Goal: Task Accomplishment & Management: Manage account settings

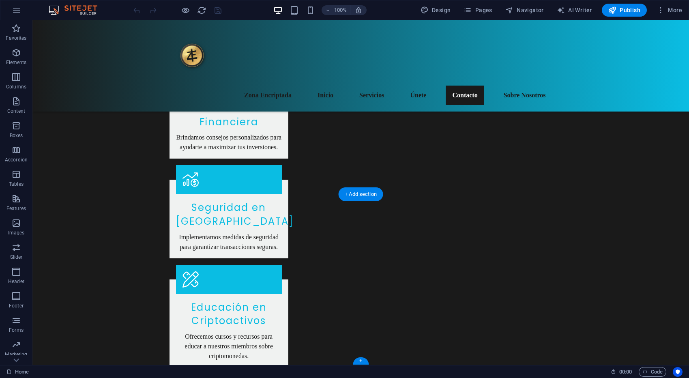
scroll to position [937, 0]
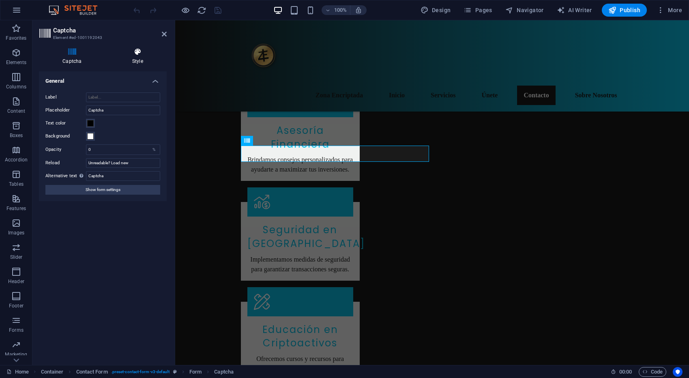
click at [133, 53] on icon at bounding box center [138, 52] width 58 height 8
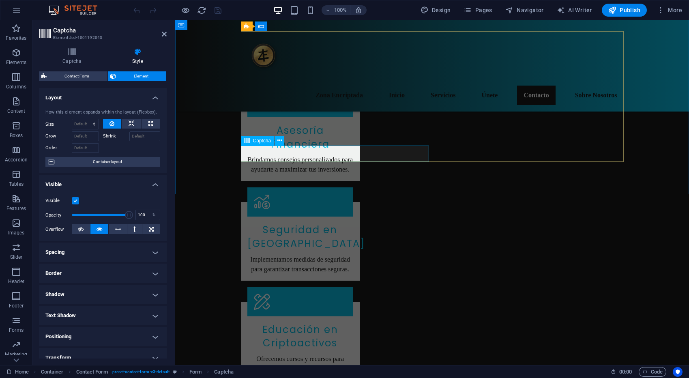
click at [280, 141] on icon at bounding box center [279, 140] width 4 height 9
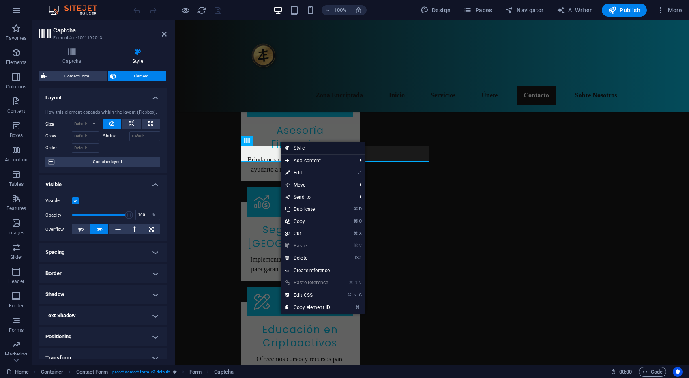
click at [298, 146] on link "Style" at bounding box center [323, 148] width 85 height 12
select select "rem"
select select "preset-contact-form-v3-default"
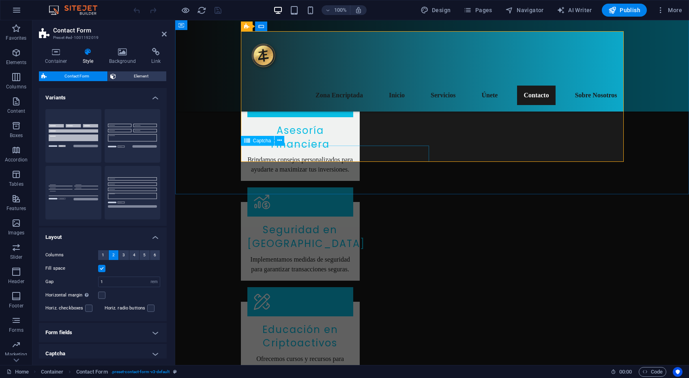
click at [141, 75] on span "Element" at bounding box center [141, 76] width 46 height 10
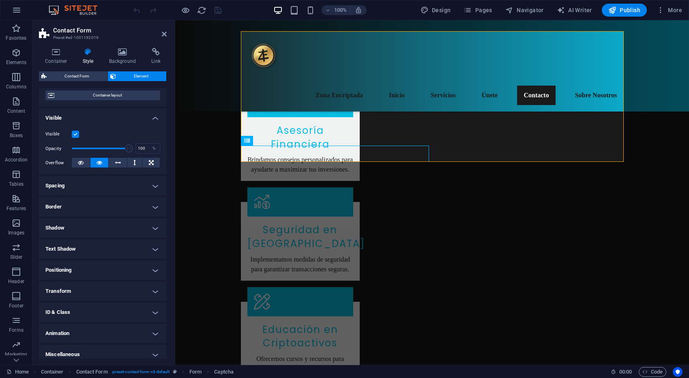
scroll to position [72, 0]
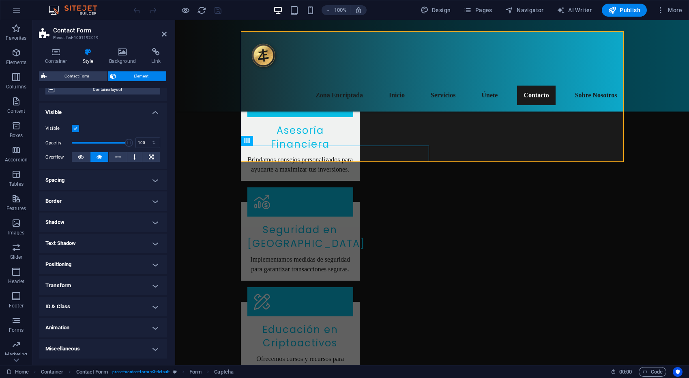
click at [155, 243] on h4 "Text Shadow" at bounding box center [103, 243] width 128 height 19
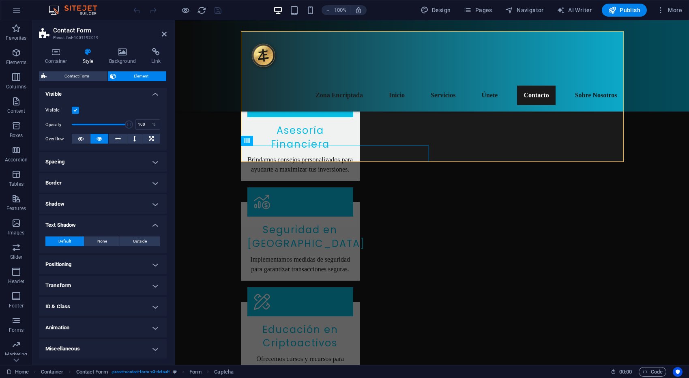
click at [154, 226] on h4 "Text Shadow" at bounding box center [103, 222] width 128 height 15
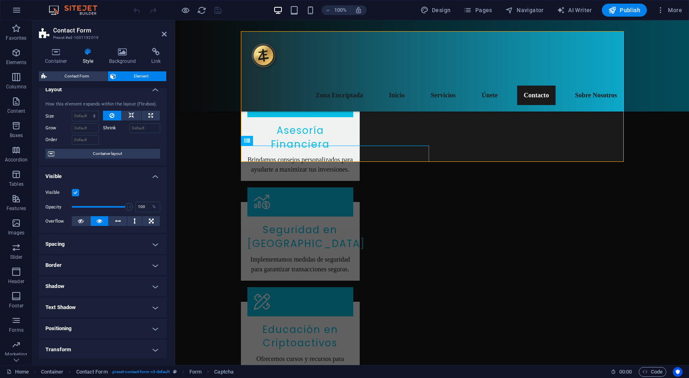
scroll to position [0, 0]
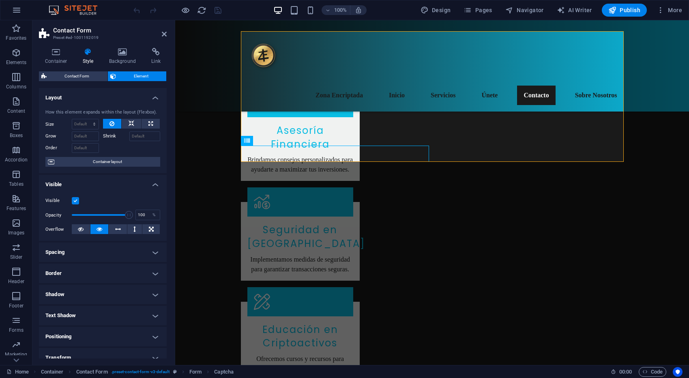
click at [75, 199] on label at bounding box center [75, 200] width 7 height 7
click at [0, 0] on input "Visible" at bounding box center [0, 0] width 0 height 0
click at [75, 199] on label at bounding box center [75, 200] width 7 height 7
click at [0, 0] on input "Visible" at bounding box center [0, 0] width 0 height 0
click at [55, 58] on h4 "Container" at bounding box center [58, 56] width 38 height 17
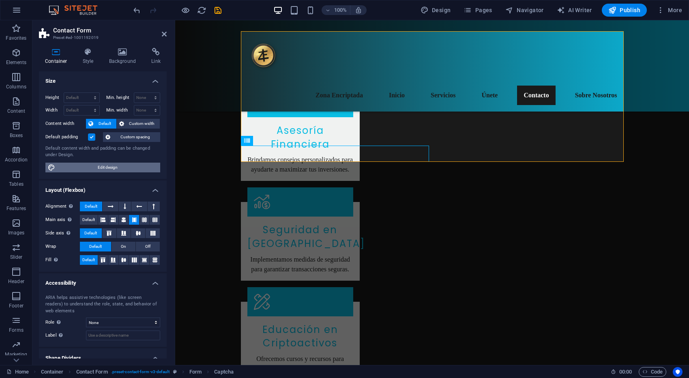
click at [90, 171] on span "Edit design" at bounding box center [108, 168] width 100 height 10
select select "rem"
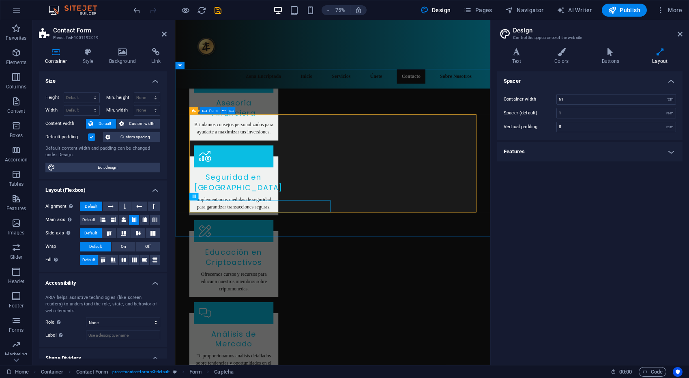
scroll to position [822, 0]
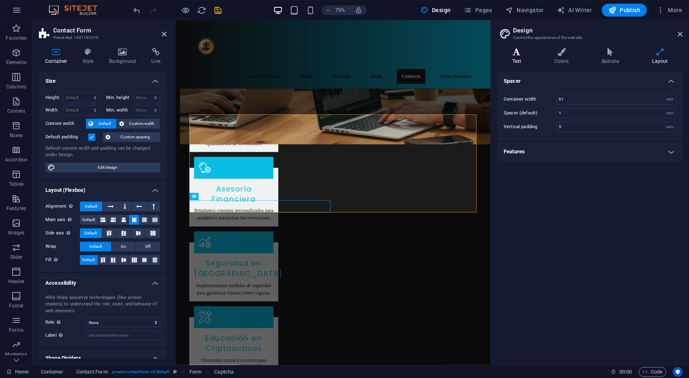
click at [517, 59] on h4 "Text" at bounding box center [518, 56] width 42 height 17
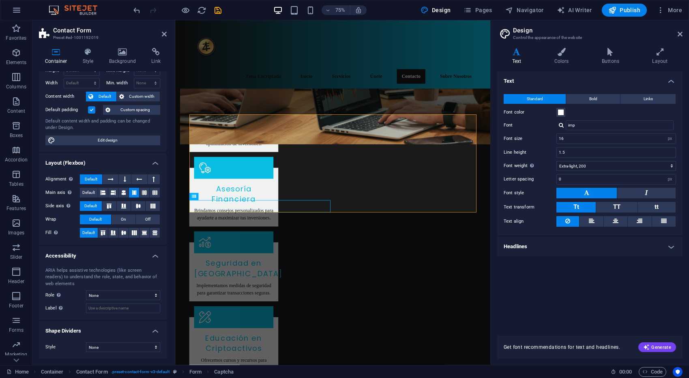
scroll to position [0, 0]
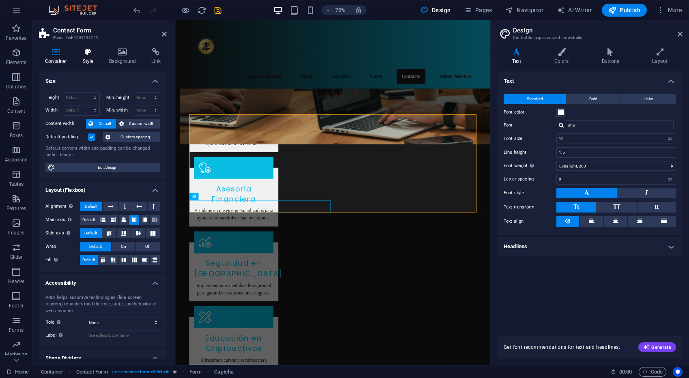
click at [90, 55] on icon at bounding box center [88, 52] width 23 height 8
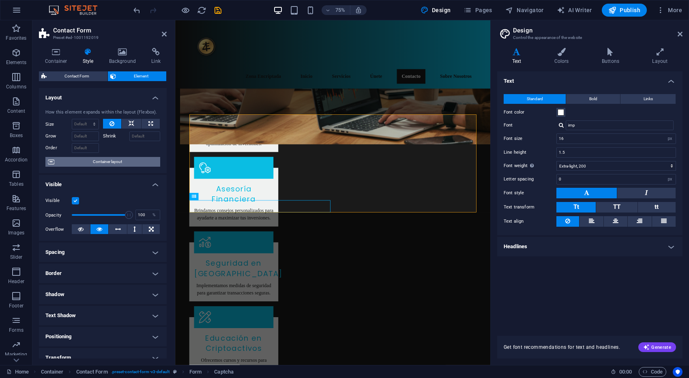
click at [111, 159] on span "Container layout" at bounding box center [107, 162] width 101 height 10
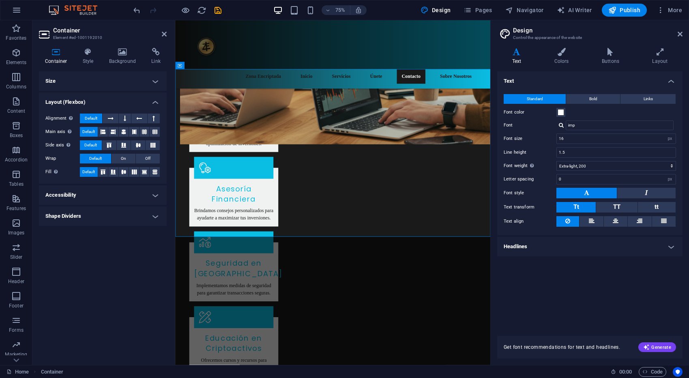
click at [148, 81] on h4 "Size" at bounding box center [103, 80] width 128 height 19
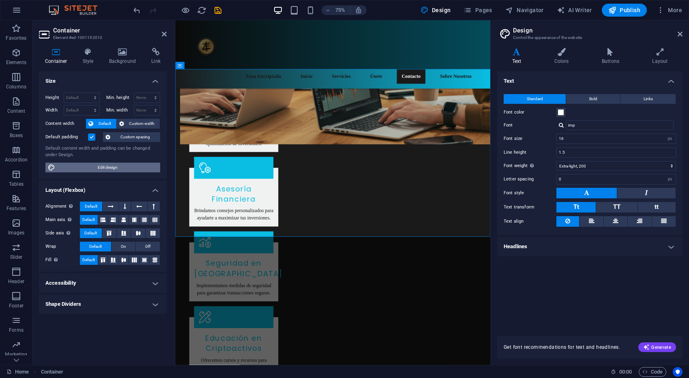
click at [102, 167] on span "Edit design" at bounding box center [108, 168] width 100 height 10
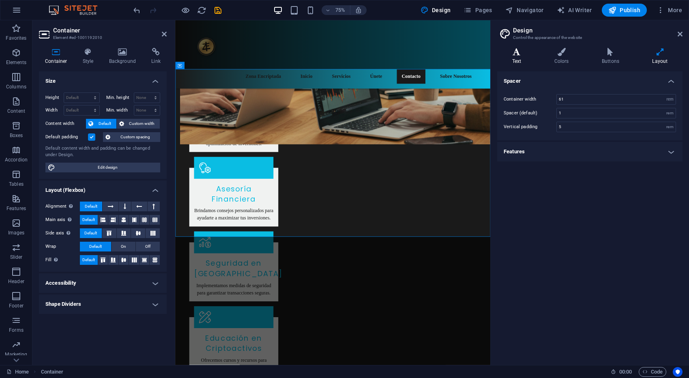
click at [520, 58] on h4 "Text" at bounding box center [518, 56] width 42 height 17
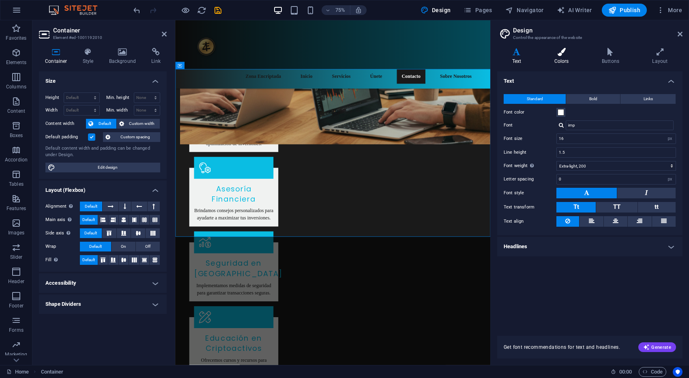
click at [556, 59] on h4 "Colors" at bounding box center [562, 56] width 47 height 17
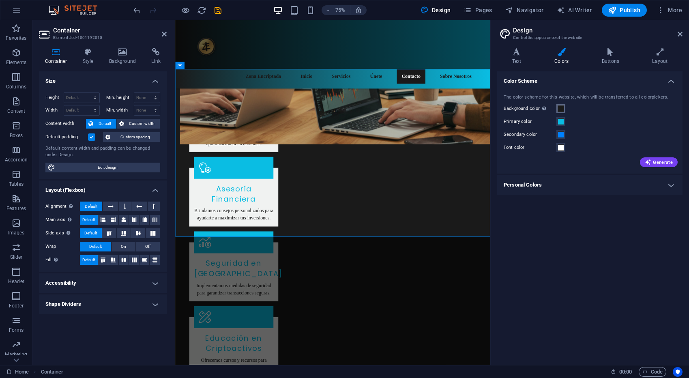
click at [562, 107] on span at bounding box center [561, 108] width 6 height 6
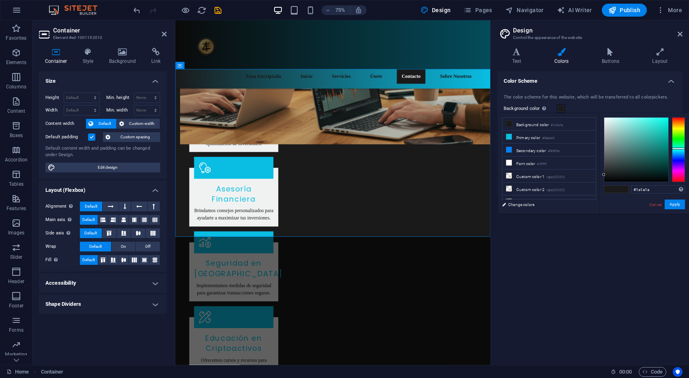
click at [683, 148] on div at bounding box center [678, 149] width 13 height 65
drag, startPoint x: 665, startPoint y: 122, endPoint x: 666, endPoint y: 116, distance: 6.7
click at [666, 118] on div at bounding box center [636, 150] width 64 height 64
click at [674, 207] on button "Apply" at bounding box center [675, 205] width 20 height 10
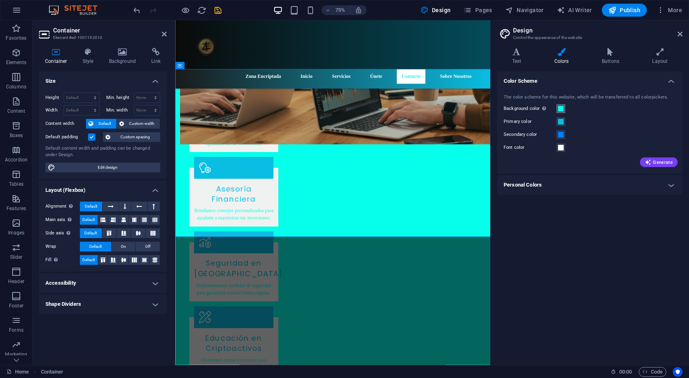
click at [561, 106] on span at bounding box center [561, 108] width 6 height 6
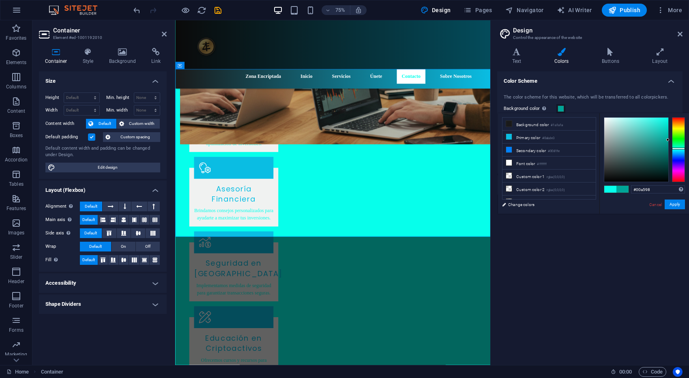
drag, startPoint x: 667, startPoint y: 119, endPoint x: 668, endPoint y: 140, distance: 20.7
click at [668, 140] on div at bounding box center [636, 150] width 64 height 64
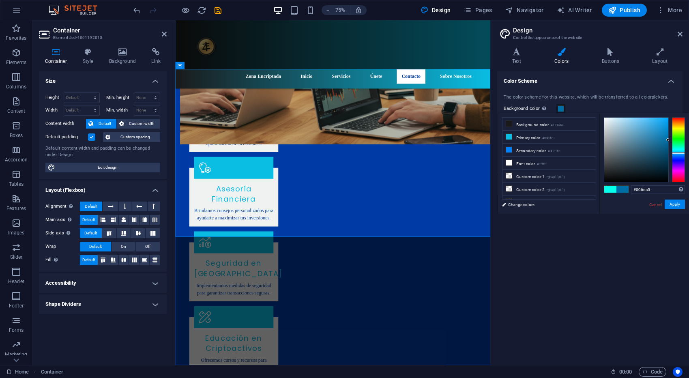
drag, startPoint x: 677, startPoint y: 148, endPoint x: 682, endPoint y: 153, distance: 6.9
click at [682, 153] on div at bounding box center [678, 153] width 13 height 2
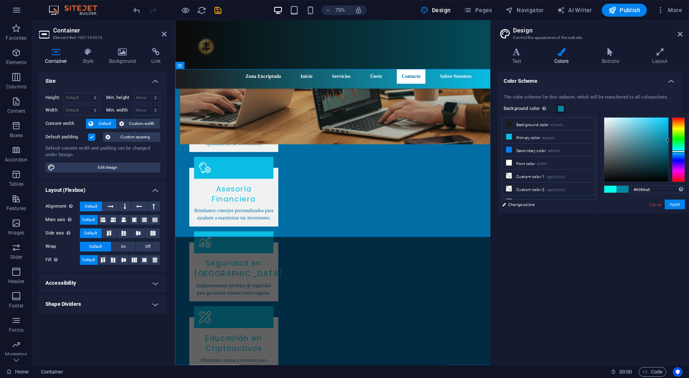
click at [684, 151] on div at bounding box center [678, 151] width 13 height 2
click at [671, 137] on div at bounding box center [644, 149] width 81 height 65
drag, startPoint x: 666, startPoint y: 139, endPoint x: 668, endPoint y: 123, distance: 15.5
click at [668, 123] on div at bounding box center [667, 123] width 3 height 3
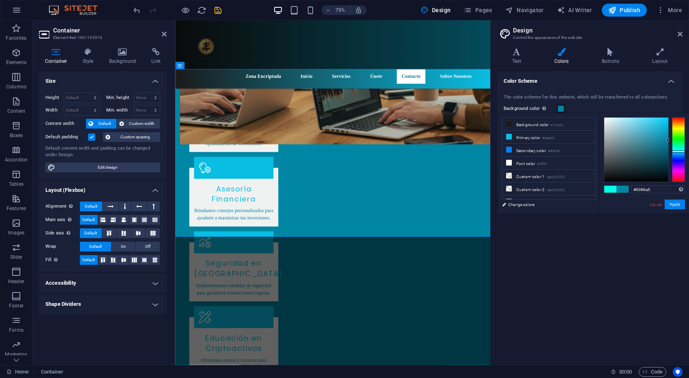
type input "#00bce7"
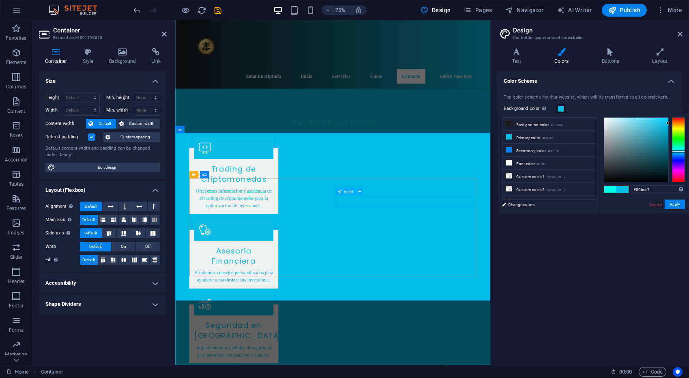
scroll to position [822, 0]
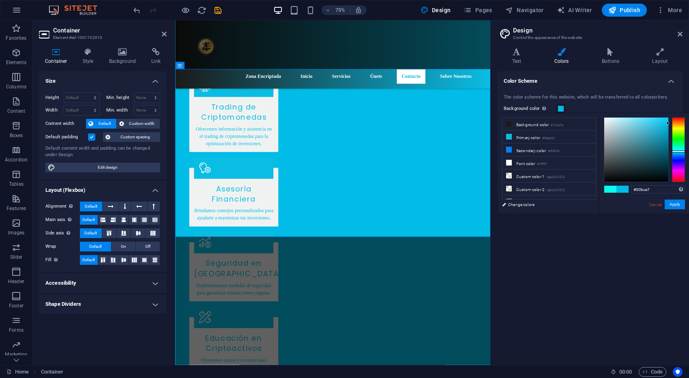
click at [549, 241] on div "Color Scheme The color scheme for this website, which will be transferred to al…" at bounding box center [589, 214] width 185 height 287
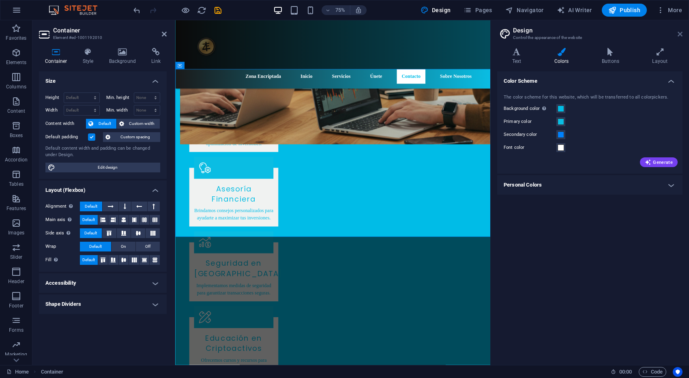
click at [681, 34] on icon at bounding box center [680, 34] width 5 height 6
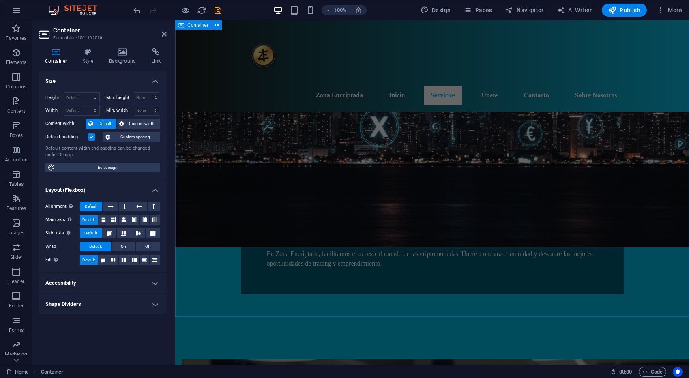
scroll to position [0, 0]
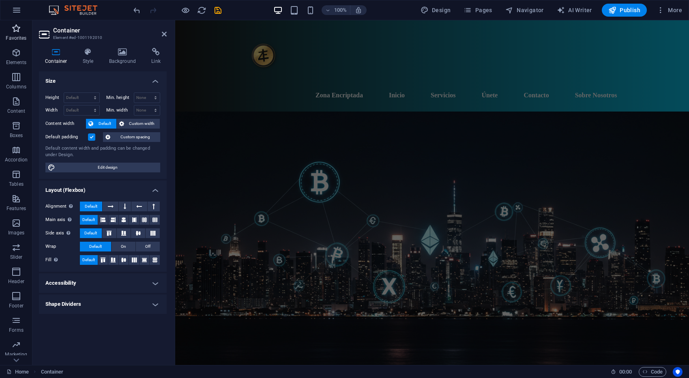
click at [17, 35] on p "Favorites" at bounding box center [16, 38] width 21 height 6
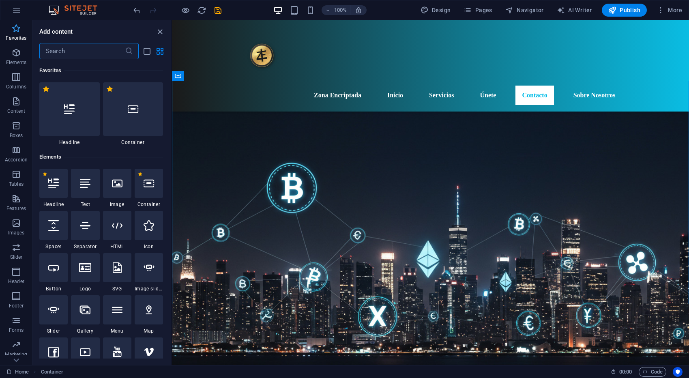
scroll to position [827, 0]
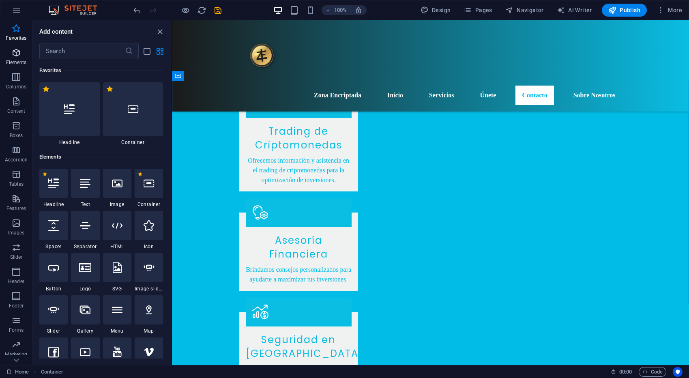
click at [15, 60] on p "Elements" at bounding box center [16, 62] width 21 height 6
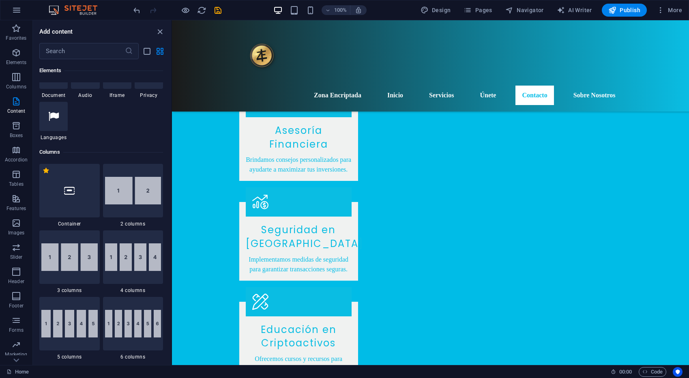
scroll to position [0, 0]
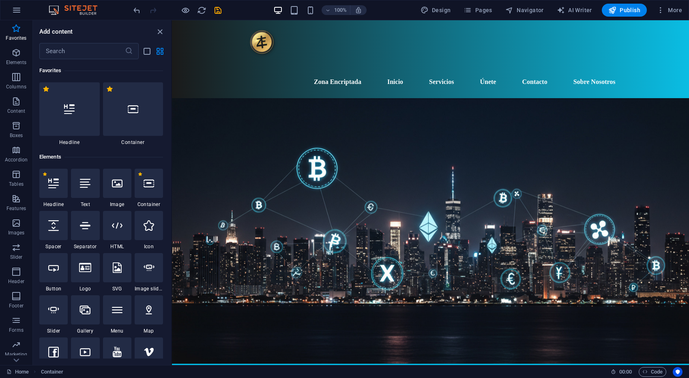
scroll to position [11, 0]
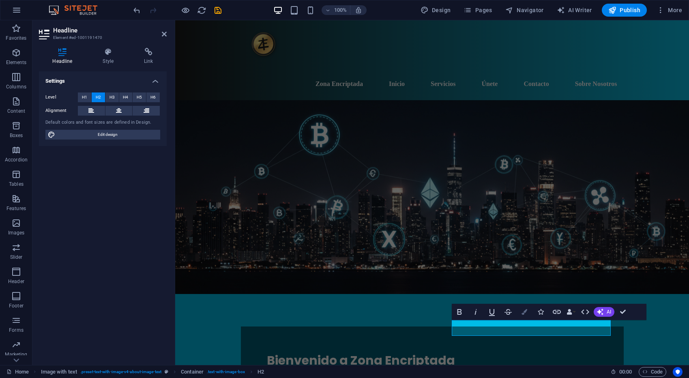
click at [526, 312] on icon "button" at bounding box center [524, 312] width 6 height 6
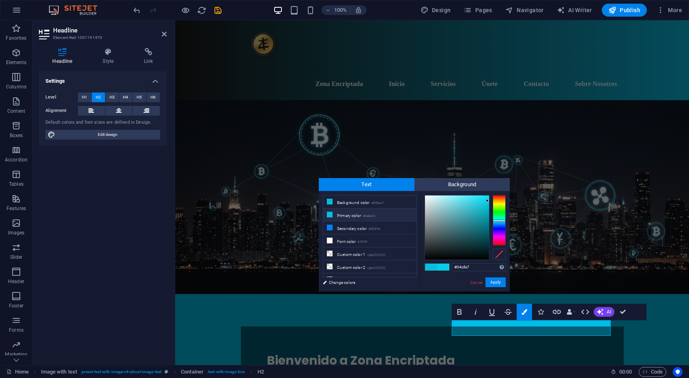
click at [328, 214] on icon at bounding box center [330, 215] width 6 height 6
click at [332, 214] on icon at bounding box center [330, 215] width 6 height 6
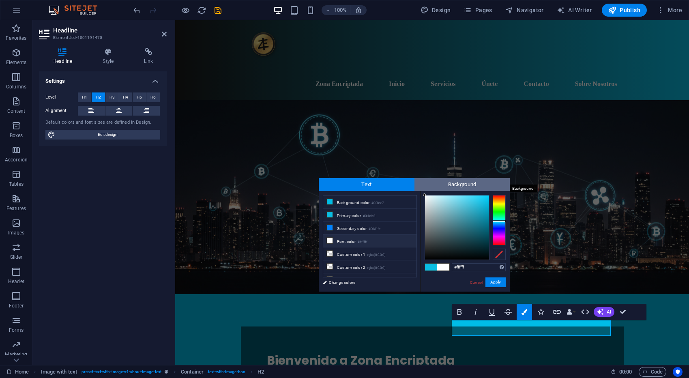
drag, startPoint x: 447, startPoint y: 212, endPoint x: 419, endPoint y: 187, distance: 38.2
click at [419, 187] on div "Text Background less Background color #00bce7 Primary color #0abde3 Secondary c…" at bounding box center [414, 235] width 191 height 114
type input "#000000"
click at [498, 286] on button "Apply" at bounding box center [495, 282] width 20 height 10
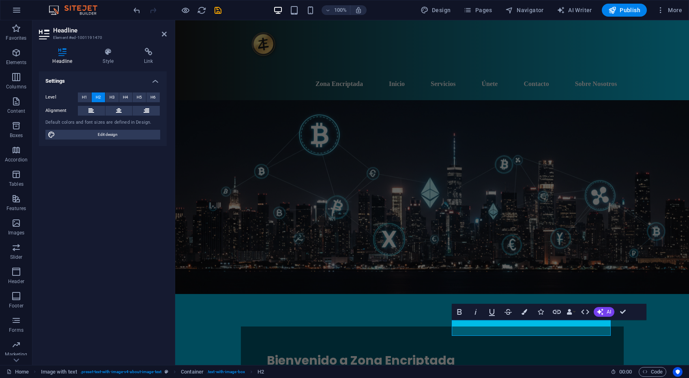
click at [491, 283] on div "H2 Text on background Container Menu Bar Image with text Container Text Contain…" at bounding box center [432, 192] width 514 height 345
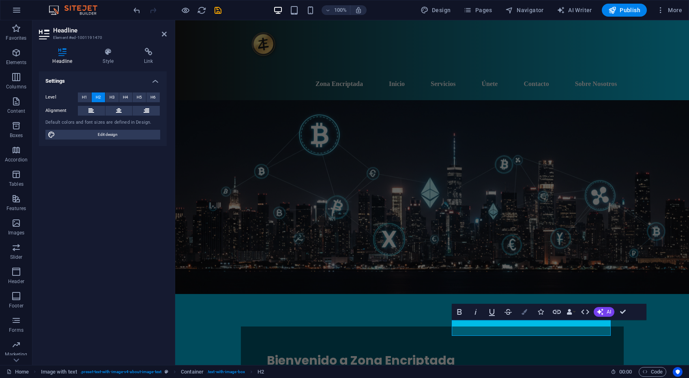
click at [520, 316] on button "Colors" at bounding box center [524, 312] width 15 height 16
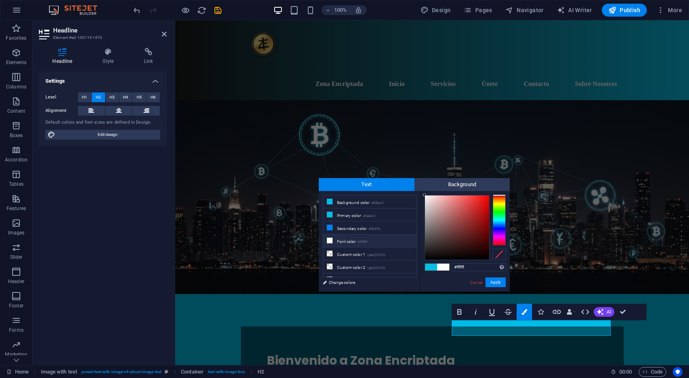
drag, startPoint x: 424, startPoint y: 260, endPoint x: 420, endPoint y: 191, distance: 68.3
click at [420, 191] on div "less Background color #00bce7 Primary color #0abde3 Secondary color #0081fe Fon…" at bounding box center [414, 241] width 191 height 101
click at [425, 195] on div at bounding box center [425, 194] width 3 height 3
drag, startPoint x: 425, startPoint y: 195, endPoint x: 420, endPoint y: 191, distance: 6.4
click at [420, 192] on div "#ffffff Supported formats #0852ed rgb(8, 82, 237) rgba(8, 82, 237, 90%) hsv(221…" at bounding box center [465, 300] width 90 height 218
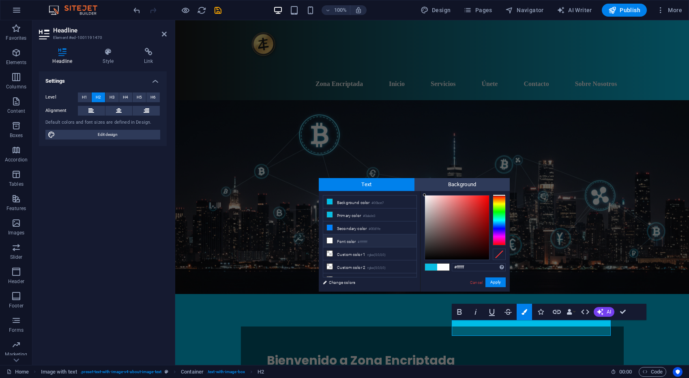
click at [420, 191] on div "#ffffff Supported formats #0852ed rgb(8, 82, 237) rgba(8, 82, 237, 90%) hsv(221…" at bounding box center [465, 300] width 90 height 218
click at [426, 196] on div at bounding box center [425, 195] width 3 height 3
click at [498, 282] on button "Apply" at bounding box center [495, 282] width 20 height 10
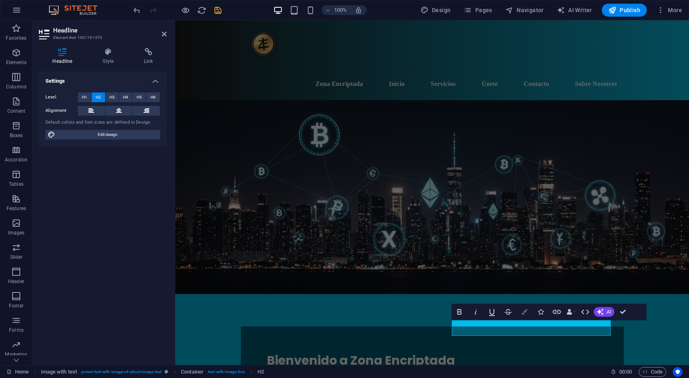
click at [526, 311] on icon "button" at bounding box center [524, 312] width 6 height 6
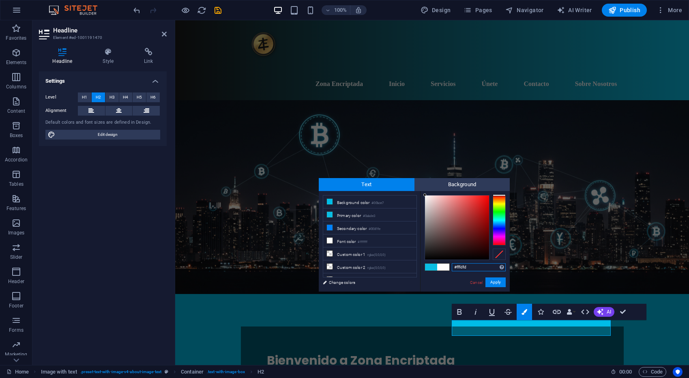
type input "#ffffff"
drag, startPoint x: 425, startPoint y: 195, endPoint x: 422, endPoint y: 190, distance: 6.2
click at [422, 190] on div "Text Background less Background color #00bce7 Primary color #0abde3 Secondary c…" at bounding box center [414, 235] width 191 height 114
click at [423, 192] on div "#ffffff Supported formats #0852ed rgb(8, 82, 237) rgba(8, 82, 237, 90%) hsv(221…" at bounding box center [465, 300] width 90 height 218
click at [425, 194] on div at bounding box center [424, 194] width 3 height 3
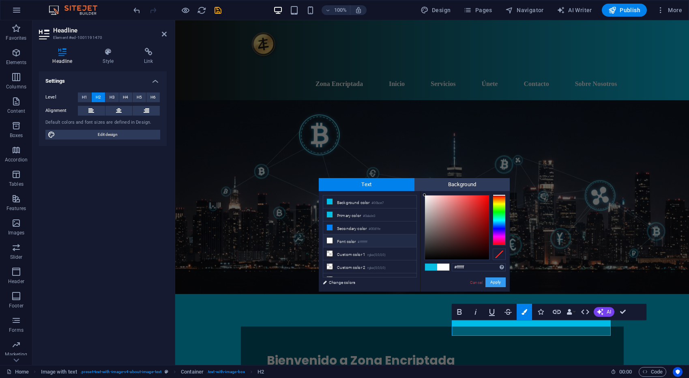
click at [493, 282] on button "Apply" at bounding box center [495, 282] width 20 height 10
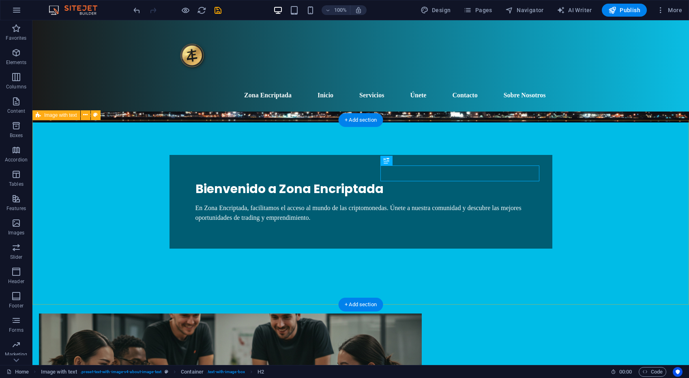
scroll to position [163, 0]
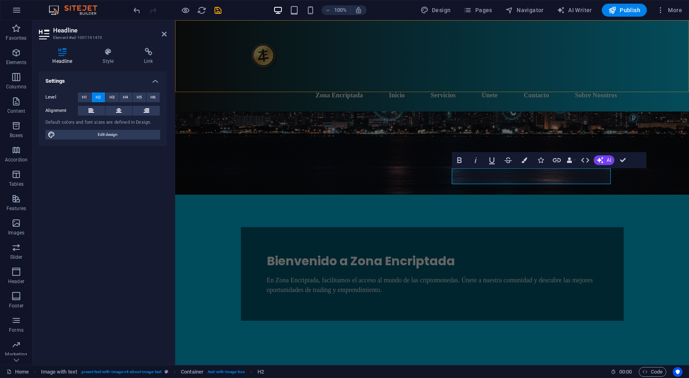
click at [336, 91] on div "Zona Encriptada Inicio Servicios Únete Contacto Sobre Nosotros" at bounding box center [432, 65] width 514 height 91
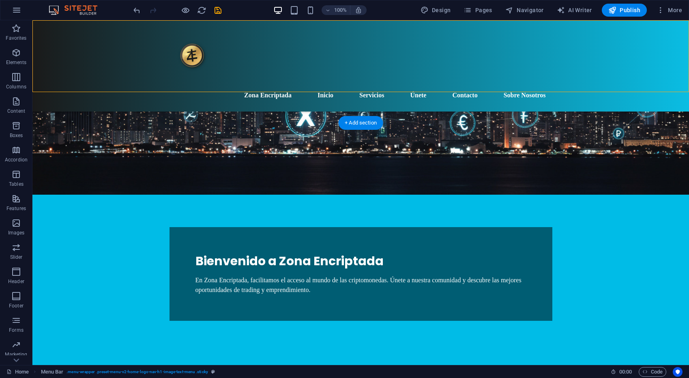
click at [173, 95] on figure at bounding box center [360, 62] width 656 height 266
click at [20, 74] on icon "button" at bounding box center [16, 77] width 10 height 10
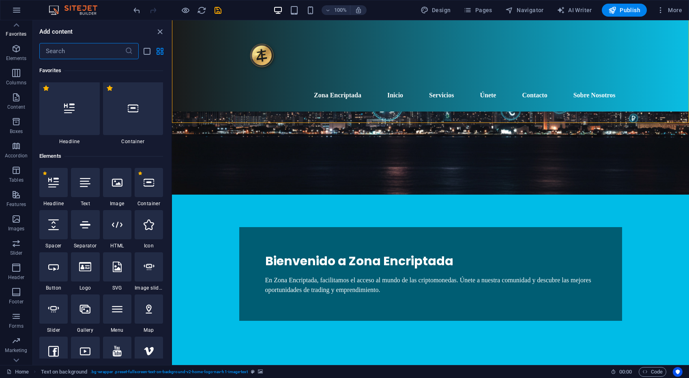
scroll to position [0, 0]
click at [87, 176] on div at bounding box center [85, 183] width 28 height 29
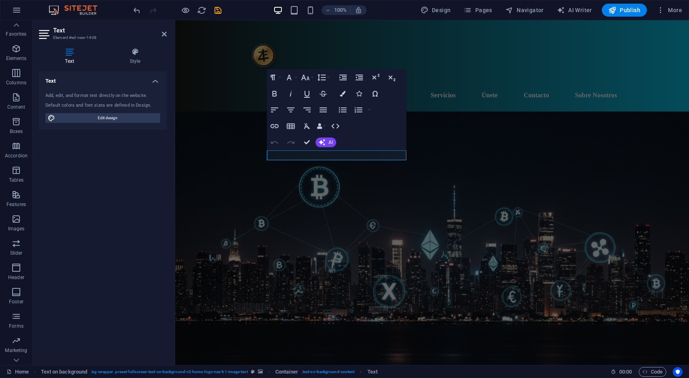
click at [511, 140] on figure at bounding box center [432, 249] width 514 height 275
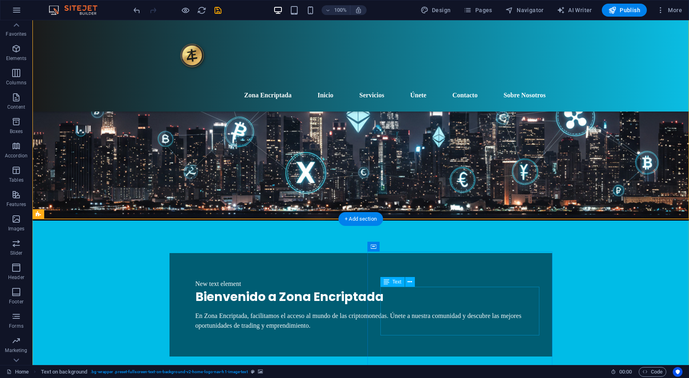
scroll to position [77, 0]
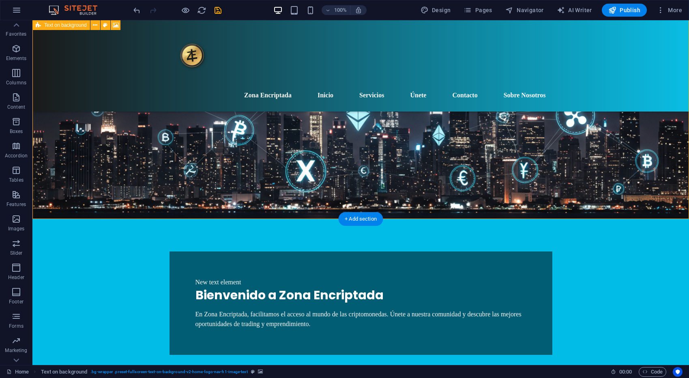
click at [474, 205] on div "New text element Bienvenido a Zona Encriptada En Zona Encriptada, facilitamos e…" at bounding box center [360, 166] width 656 height 444
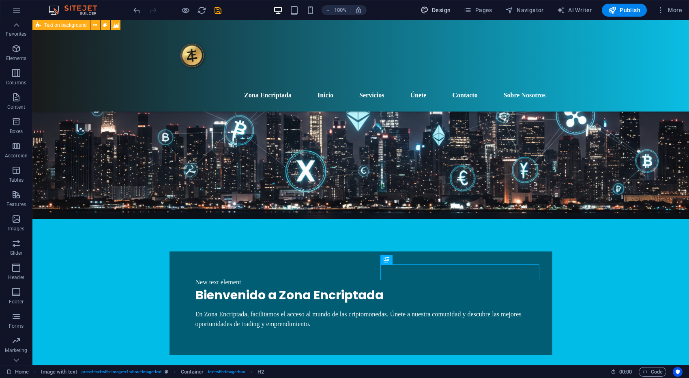
click at [429, 6] on icon "button" at bounding box center [424, 10] width 8 height 8
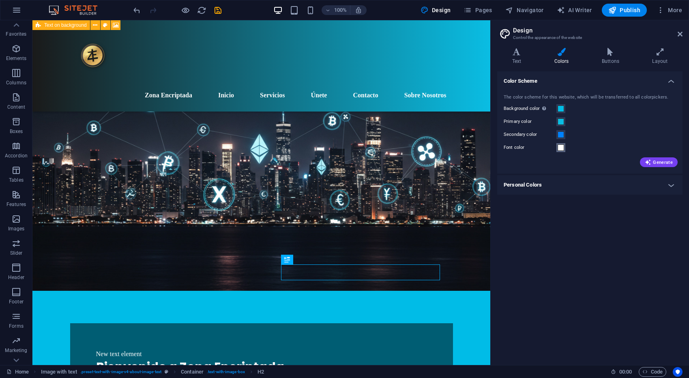
click at [562, 151] on button "Font color" at bounding box center [560, 147] width 9 height 9
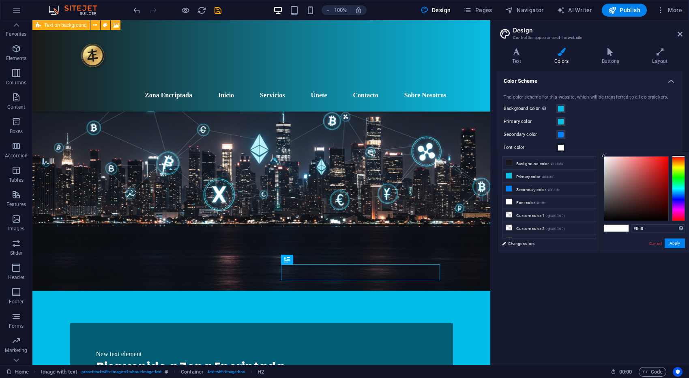
click at [573, 294] on div "Color Scheme The color scheme for this website, which will be transferred to al…" at bounding box center [589, 214] width 185 height 287
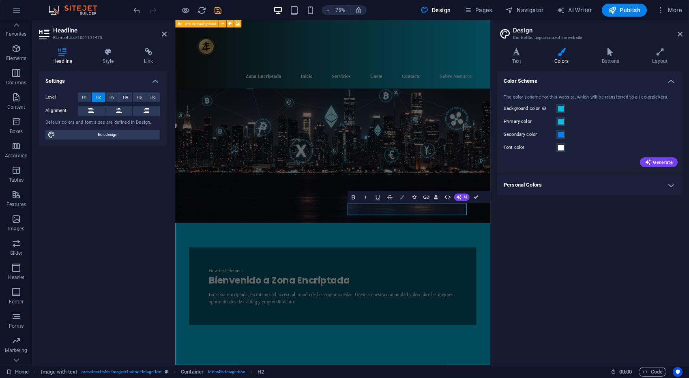
click at [406, 198] on button "Colors" at bounding box center [402, 197] width 12 height 12
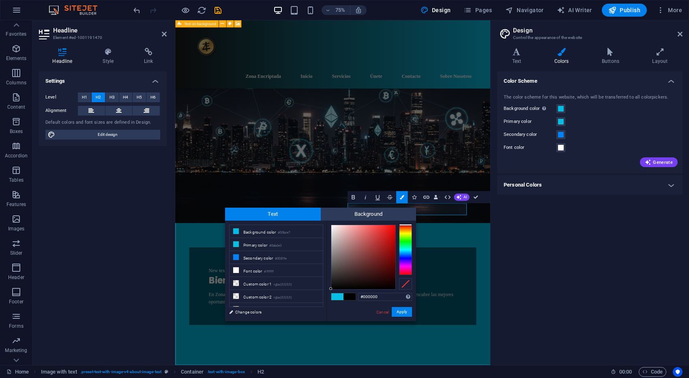
drag, startPoint x: 335, startPoint y: 287, endPoint x: 328, endPoint y: 290, distance: 8.0
click at [328, 290] on div "#000000 Supported formats #0852ed rgb(8, 82, 237) rgba(8, 82, 237, 90%) hsv(221…" at bounding box center [371, 330] width 90 height 218
click at [332, 291] on div "#000000 Supported formats #0852ed rgb(8, 82, 237) rgba(8, 82, 237, 90%) hsv(221…" at bounding box center [371, 330] width 90 height 218
click at [330, 288] on div at bounding box center [330, 288] width 3 height 3
drag, startPoint x: 399, startPoint y: 310, endPoint x: 330, endPoint y: 281, distance: 74.3
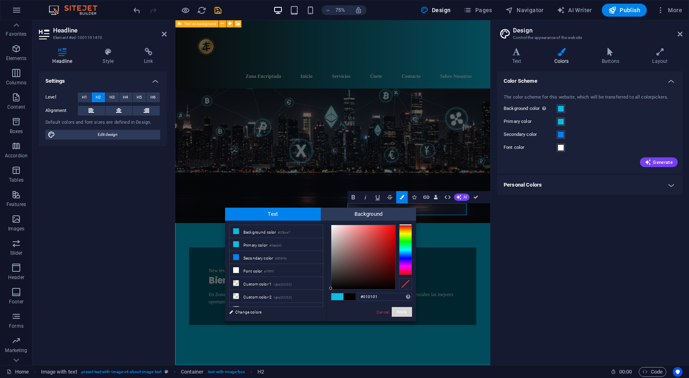
click at [331, 280] on div "#010101 Supported formats #0852ed rgb(8, 82, 237) rgba(8, 82, 237, 90%) hsv(221…" at bounding box center [371, 330] width 90 height 218
click at [327, 287] on div "#010101 Supported formats #0852ed rgb(8, 82, 237) rgba(8, 82, 237, 90%) hsv(221…" at bounding box center [371, 330] width 90 height 218
click at [326, 288] on div "less Background color #00bce7 Primary color #0abde3 Secondary color #0081fe Fon…" at bounding box center [320, 271] width 191 height 101
type input "#000000"
click at [328, 289] on div "#000000 Supported formats #0852ed rgb(8, 82, 237) rgba(8, 82, 237, 90%) hsv(221…" at bounding box center [371, 330] width 90 height 218
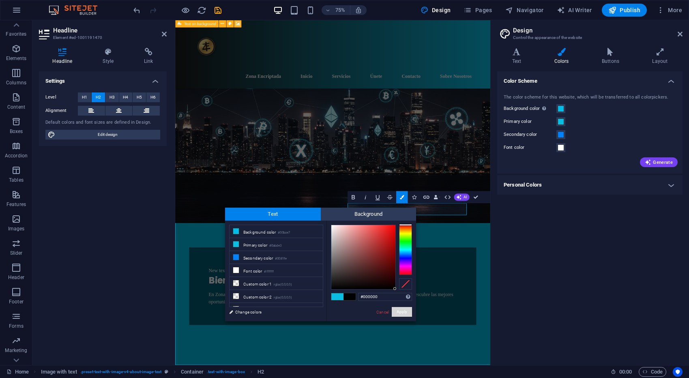
click at [397, 290] on div "#000000 Supported formats #0852ed rgb(8, 82, 237) rgba(8, 82, 237, 90%) hsv(221…" at bounding box center [371, 330] width 90 height 218
click at [403, 313] on button "Apply" at bounding box center [402, 312] width 20 height 10
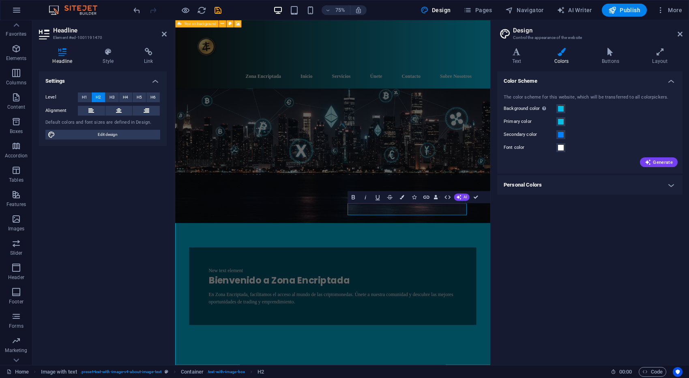
click at [413, 307] on div "H2 Text on background Container Menu Bar Image with text Container Text Contain…" at bounding box center [332, 192] width 315 height 345
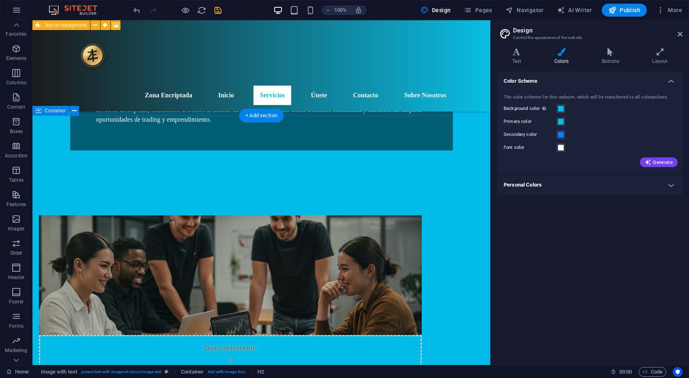
scroll to position [365, 0]
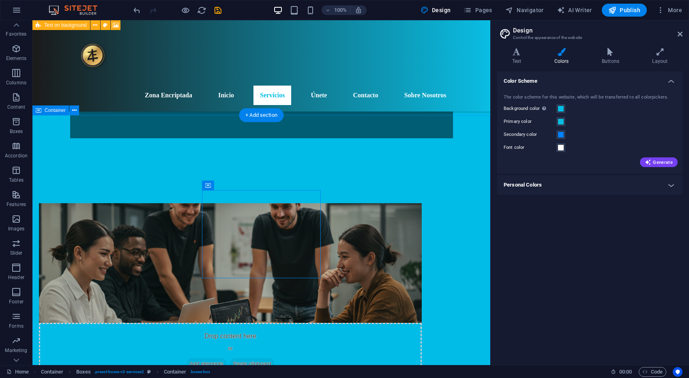
scroll to position [369, 0]
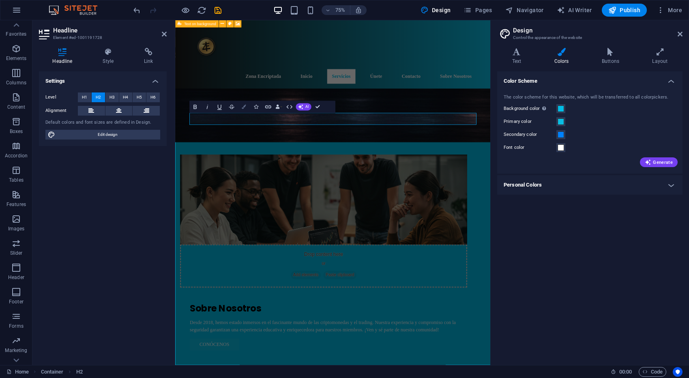
click at [245, 101] on button "Colors" at bounding box center [244, 107] width 12 height 12
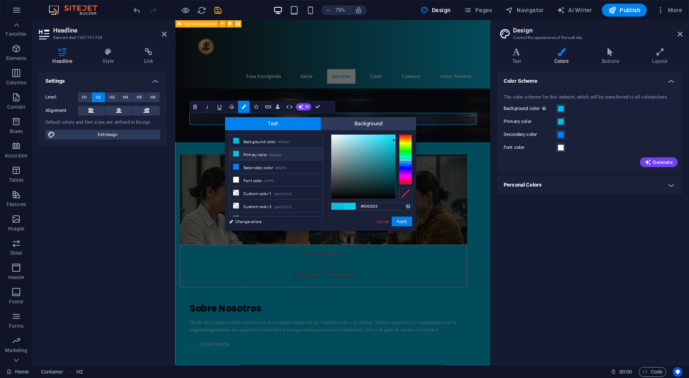
click at [394, 197] on div at bounding box center [363, 167] width 64 height 64
type input "#000000"
click at [395, 200] on div "#000000 Supported formats #0852ed rgb(8, 82, 237) rgba(8, 82, 237, 90%) hsv(221…" at bounding box center [371, 239] width 90 height 218
click at [399, 221] on button "Apply" at bounding box center [402, 222] width 20 height 10
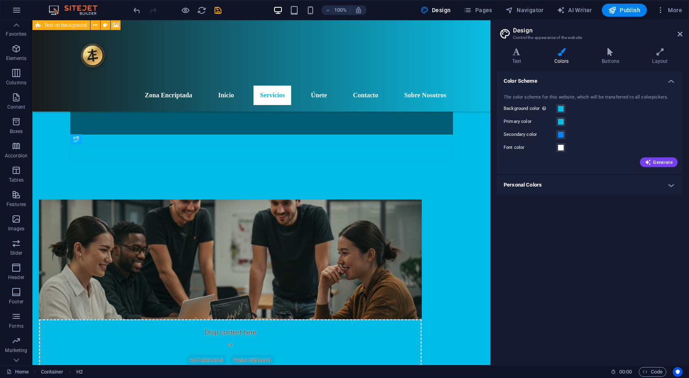
click at [445, 156] on div "H2 Text on background Container Menu Bar Image with text Container Text Contain…" at bounding box center [261, 192] width 458 height 345
click at [167, 86] on nav "Zona Encriptada Inicio Servicios Únete Contacto Sobre Nosotros" at bounding box center [261, 95] width 383 height 19
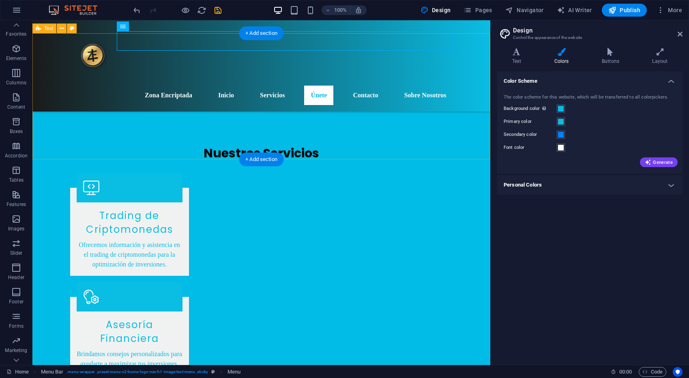
scroll to position [764, 0]
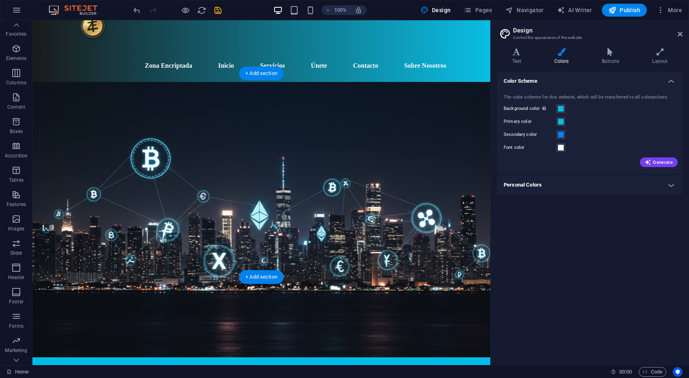
scroll to position [0, 0]
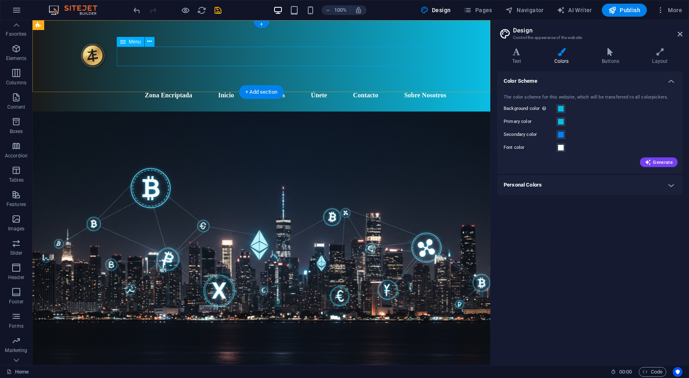
click at [268, 86] on nav "Zona Encriptada Inicio Servicios Únete Contacto Sobre Nosotros" at bounding box center [261, 95] width 383 height 19
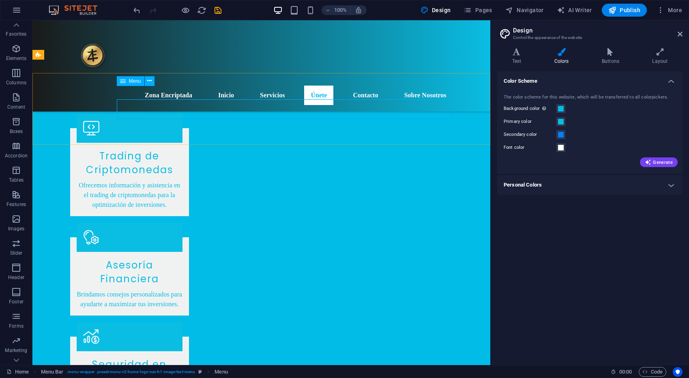
scroll to position [747, 0]
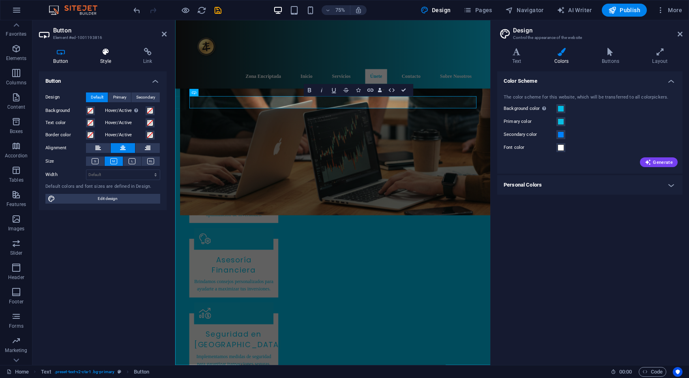
click at [102, 54] on icon at bounding box center [106, 52] width 40 height 8
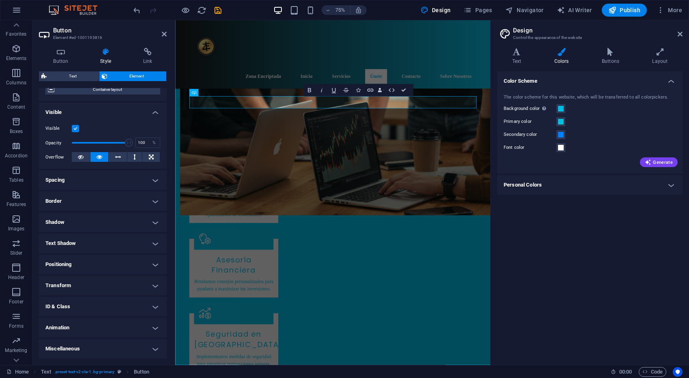
scroll to position [0, 0]
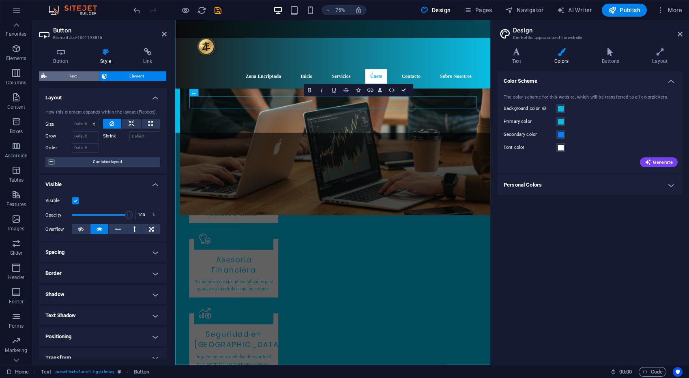
click at [67, 76] on span "Text" at bounding box center [72, 76] width 47 height 10
select select "preset-text-v2-cta-1"
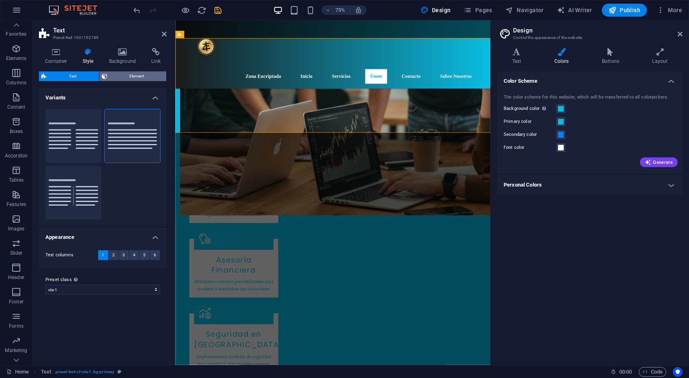
click at [126, 75] on span "Element" at bounding box center [137, 76] width 54 height 10
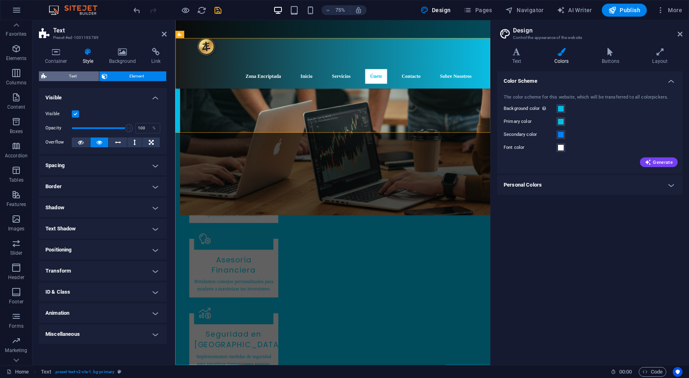
click at [66, 73] on span "Text" at bounding box center [72, 76] width 47 height 10
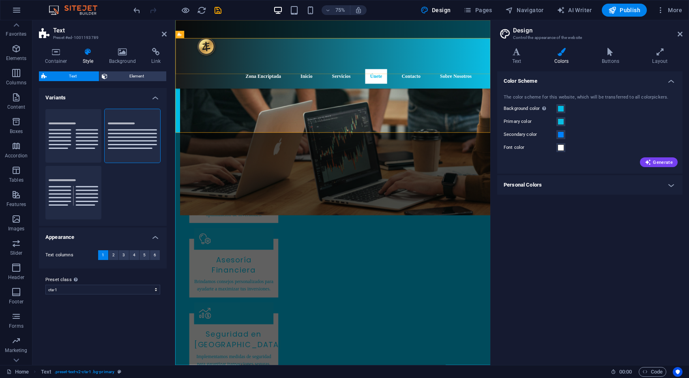
click at [258, 34] on div "Zona Encriptada Inicio Servicios Únete Contacto Sobre Nosotros" at bounding box center [385, 65] width 420 height 91
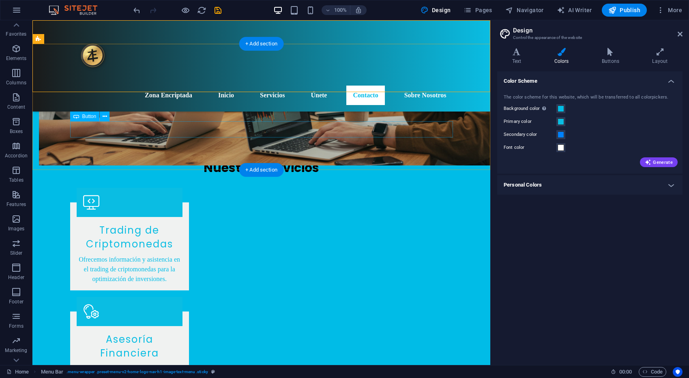
click at [103, 115] on icon at bounding box center [105, 116] width 4 height 9
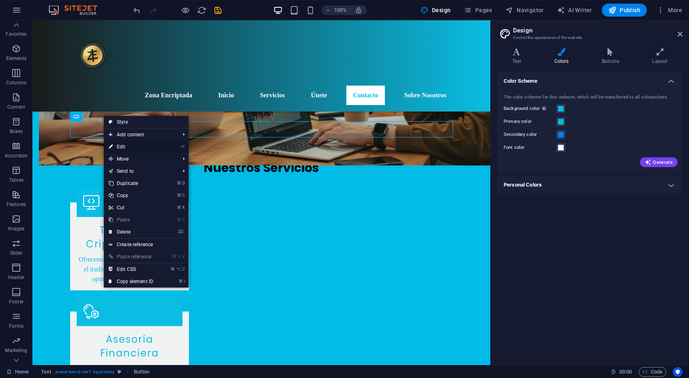
click at [131, 144] on link "⏎ Edit" at bounding box center [131, 147] width 54 height 12
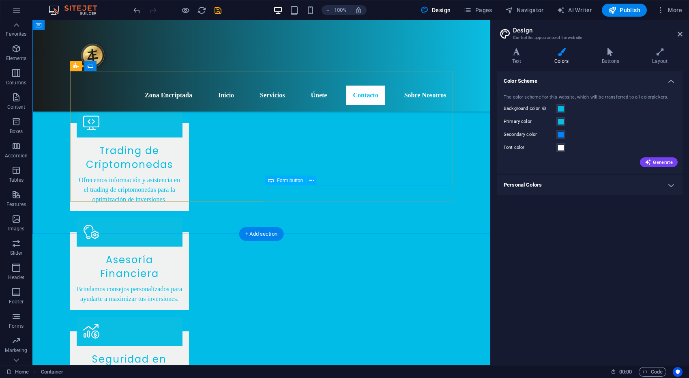
scroll to position [946, 0]
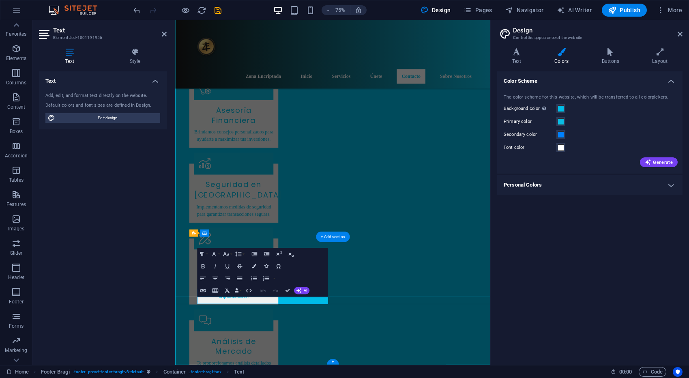
scroll to position [832, 0]
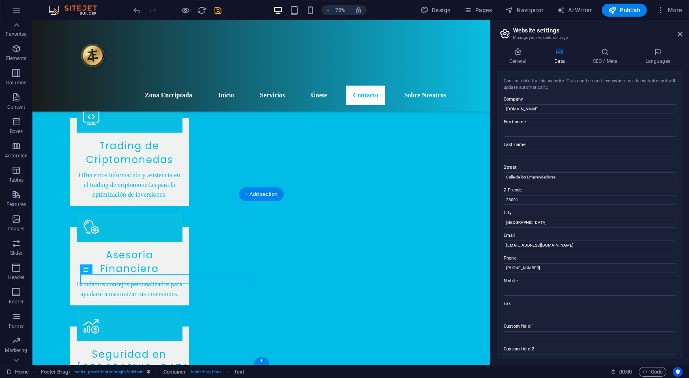
scroll to position [946, 0]
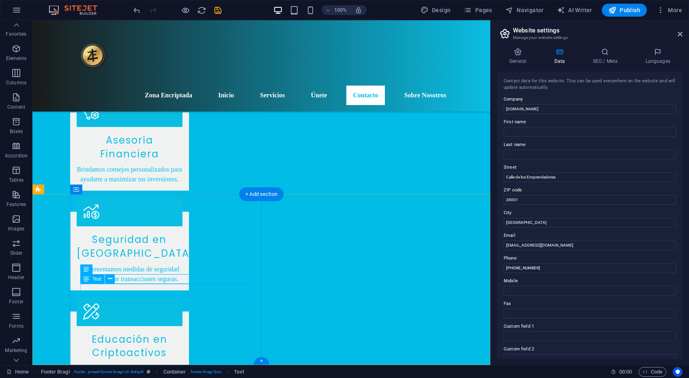
drag, startPoint x: 117, startPoint y: 299, endPoint x: 97, endPoint y: 290, distance: 22.5
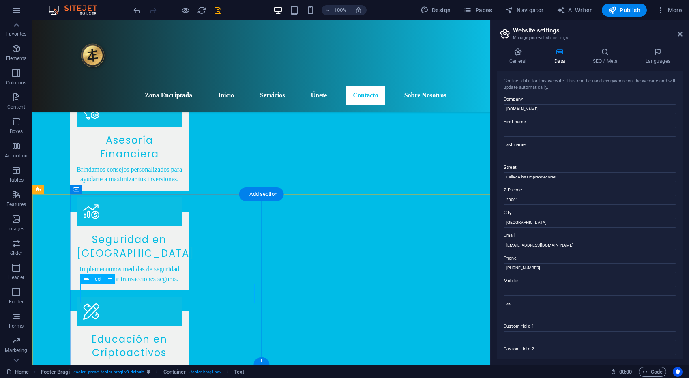
scroll to position [832, 0]
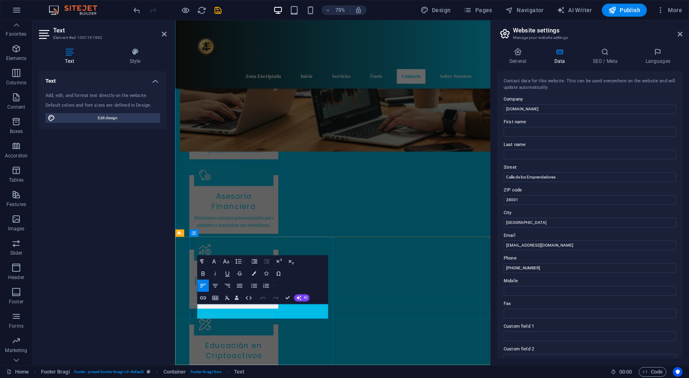
drag, startPoint x: 247, startPoint y: 414, endPoint x: 220, endPoint y: 405, distance: 28.7
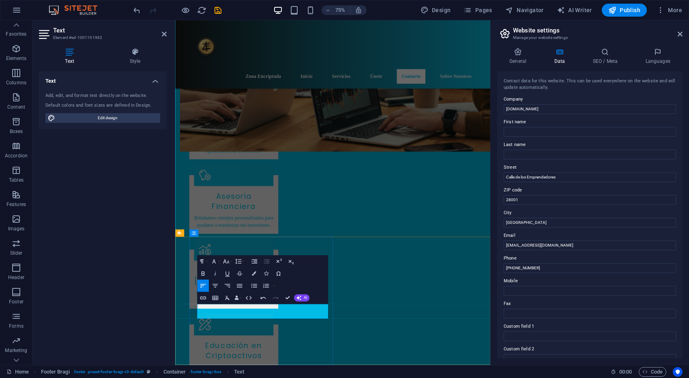
scroll to position [822, 0]
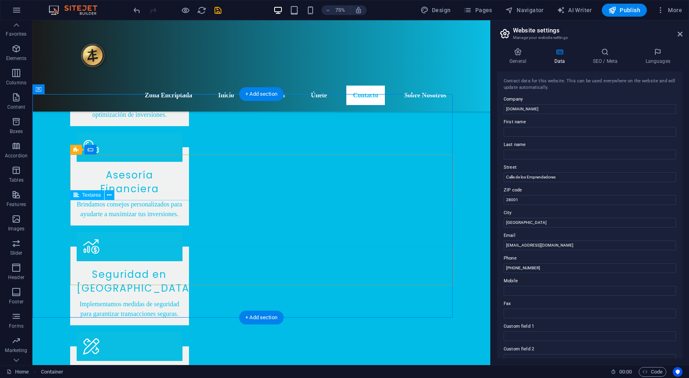
scroll to position [937, 0]
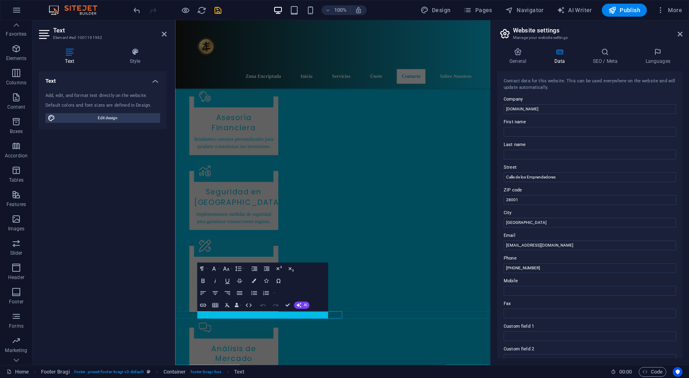
scroll to position [822, 0]
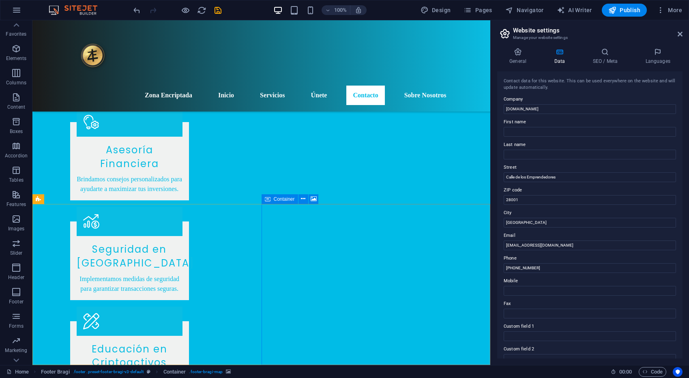
click at [286, 199] on span "Container" at bounding box center [284, 199] width 21 height 5
click at [301, 198] on icon at bounding box center [303, 199] width 4 height 9
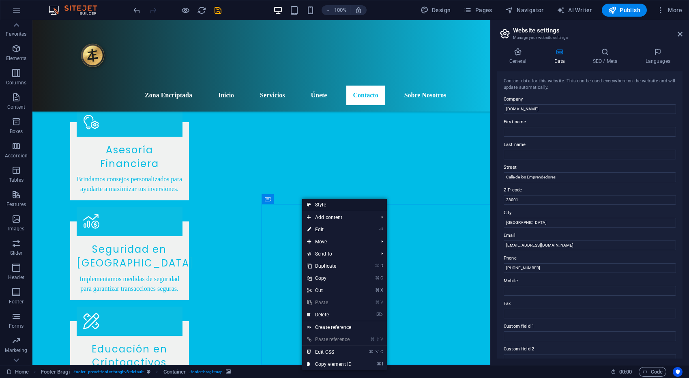
click at [339, 204] on link "Style" at bounding box center [344, 205] width 85 height 12
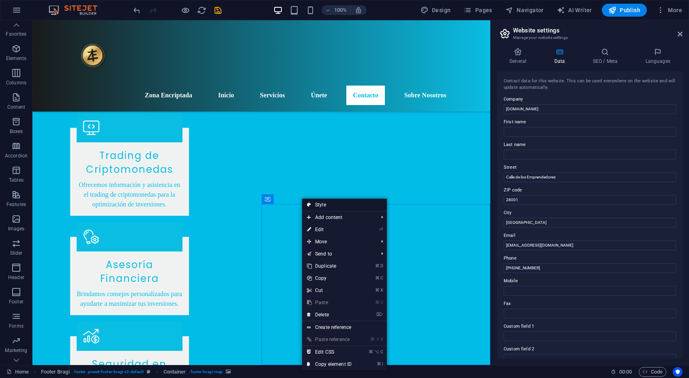
select select "%"
select select "rem"
select select "px"
select select "rem"
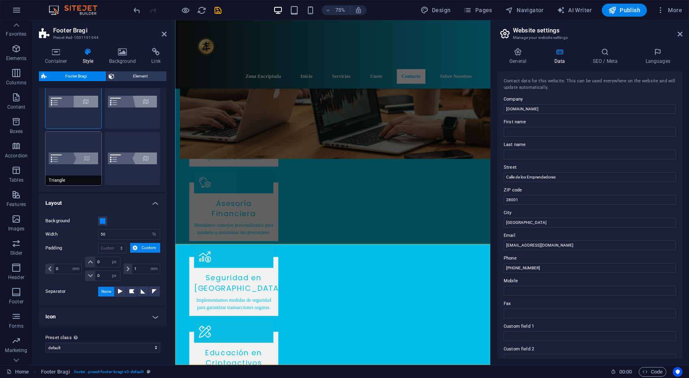
scroll to position [0, 0]
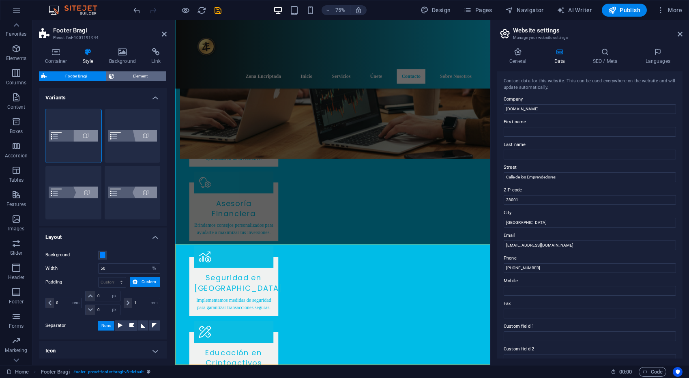
click at [130, 75] on span "Element" at bounding box center [140, 76] width 47 height 10
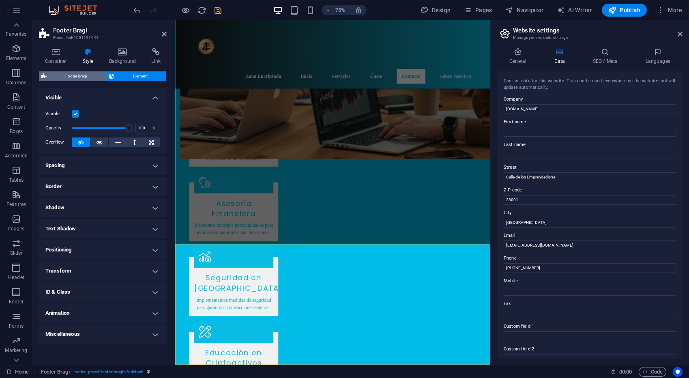
click at [71, 75] on span "Footer Bragi" at bounding box center [76, 76] width 54 height 10
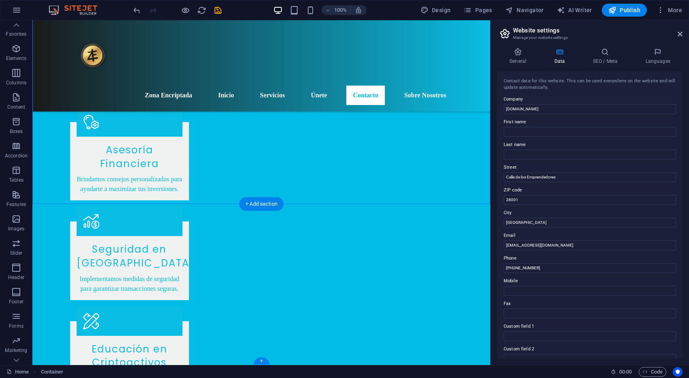
click at [262, 362] on div "+" at bounding box center [261, 360] width 16 height 7
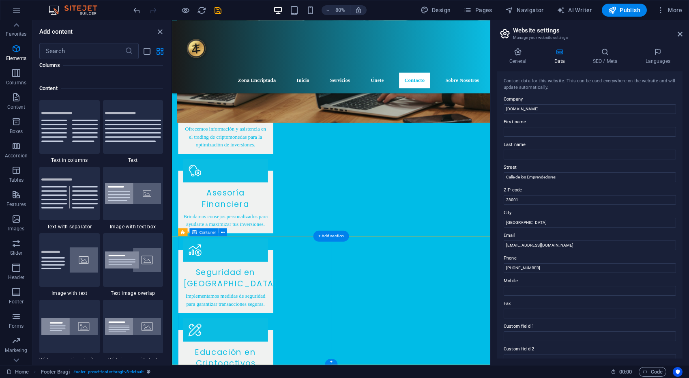
scroll to position [1419, 0]
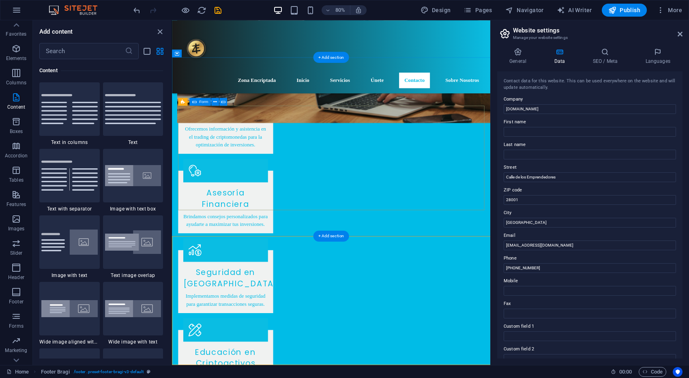
click at [18, 58] on p "Elements" at bounding box center [16, 58] width 21 height 6
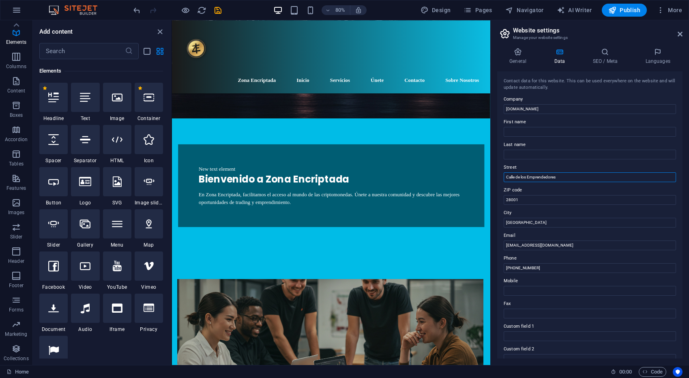
scroll to position [3, 0]
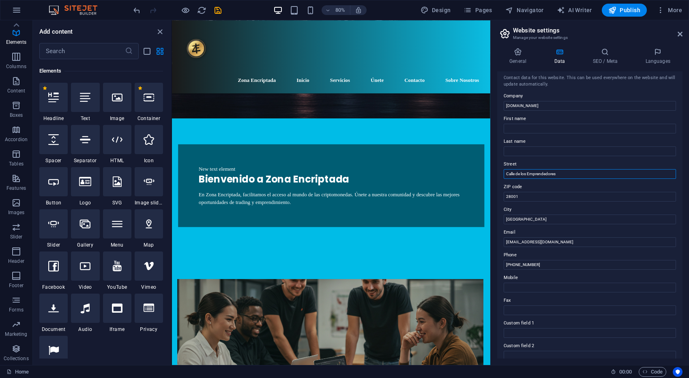
drag, startPoint x: 515, startPoint y: 178, endPoint x: 575, endPoint y: 176, distance: 60.4
click at [575, 176] on input "Calle de los Emprendedores" at bounding box center [590, 174] width 172 height 10
type input "Calle Cocheras"
drag, startPoint x: 541, startPoint y: 196, endPoint x: 492, endPoint y: 198, distance: 48.3
click at [492, 198] on div "General Data SEO / Meta Languages Website name [DOMAIN_NAME] Logo Drag files he…" at bounding box center [590, 203] width 198 height 324
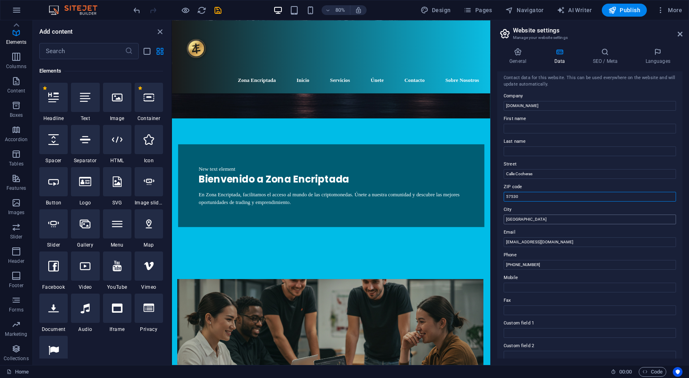
type input "57530"
click at [523, 221] on input "[GEOGRAPHIC_DATA]" at bounding box center [590, 220] width 172 height 10
drag, startPoint x: 533, startPoint y: 220, endPoint x: 490, endPoint y: 221, distance: 43.0
click at [490, 221] on aside "Website settings Manage your website settings General Data SEO / Meta Languages…" at bounding box center [589, 192] width 199 height 345
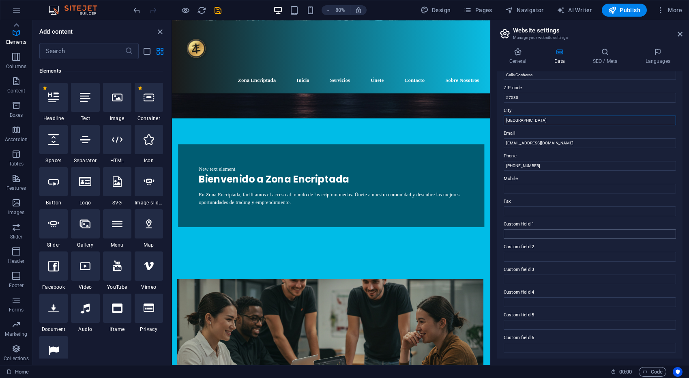
scroll to position [0, 0]
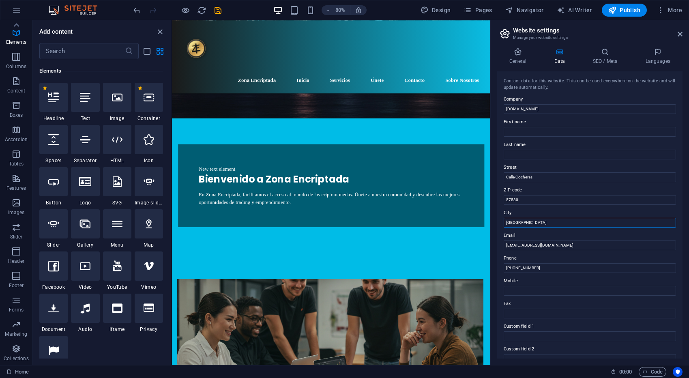
type input "[GEOGRAPHIC_DATA]"
click at [544, 51] on icon at bounding box center [559, 52] width 35 height 8
click at [522, 56] on icon at bounding box center [517, 52] width 41 height 8
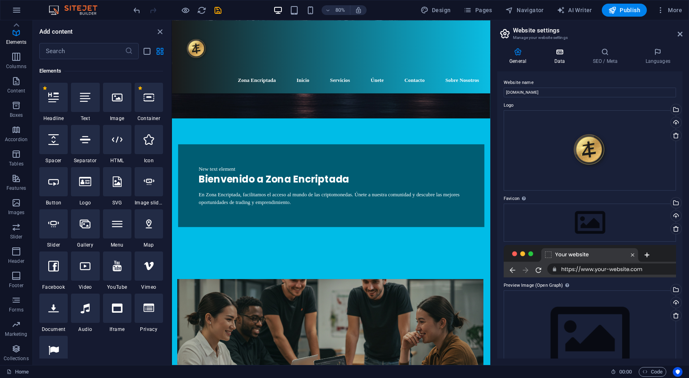
click at [565, 58] on h4 "Data" at bounding box center [561, 56] width 39 height 17
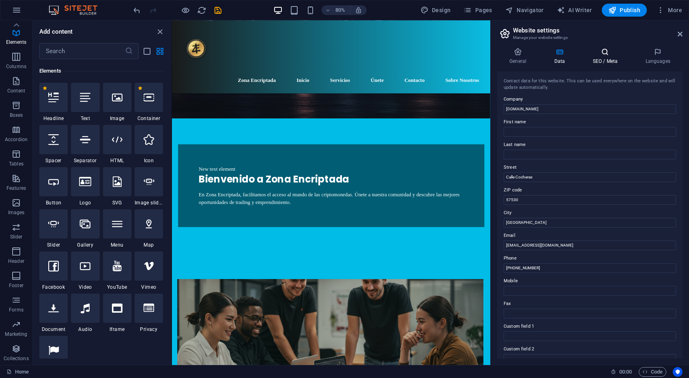
click at [598, 56] on icon at bounding box center [604, 52] width 49 height 8
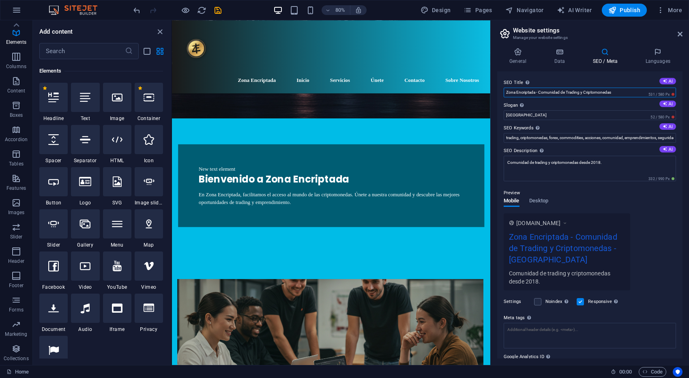
drag, startPoint x: 538, startPoint y: 93, endPoint x: 618, endPoint y: 94, distance: 79.9
click at [618, 94] on input "Zona Encriptada - Comunidad de Trading y Criptomonedas" at bounding box center [590, 93] width 172 height 10
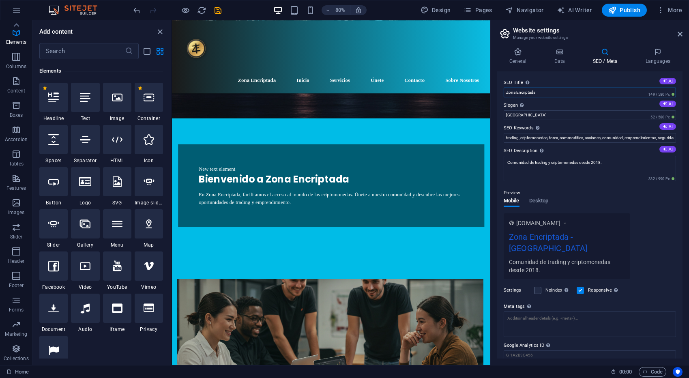
type input "Zona Encriptada"
click at [526, 117] on input "[GEOGRAPHIC_DATA]" at bounding box center [590, 115] width 172 height 10
drag, startPoint x: 528, startPoint y: 116, endPoint x: 497, endPoint y: 114, distance: 31.2
click at [497, 114] on div "SEO Title The title of your website - make it something that stands out in sear…" at bounding box center [589, 214] width 185 height 287
type input "Tu entrada al mundo de las criptomonedas"
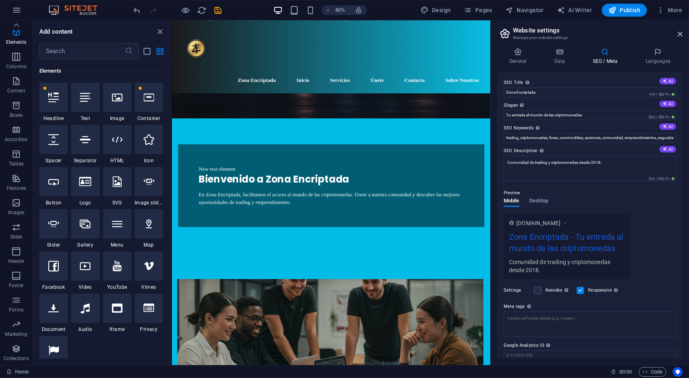
click at [644, 239] on div "[DOMAIN_NAME] Zona Encriptada - Tu entrada al mundo de las criptomonedas Comuni…" at bounding box center [590, 246] width 172 height 66
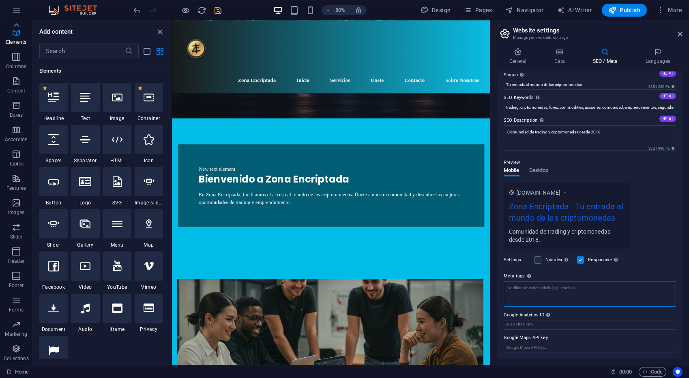
click at [596, 290] on textarea "Meta tags Enter HTML code here that will be placed inside the tags of your webs…" at bounding box center [590, 294] width 172 height 26
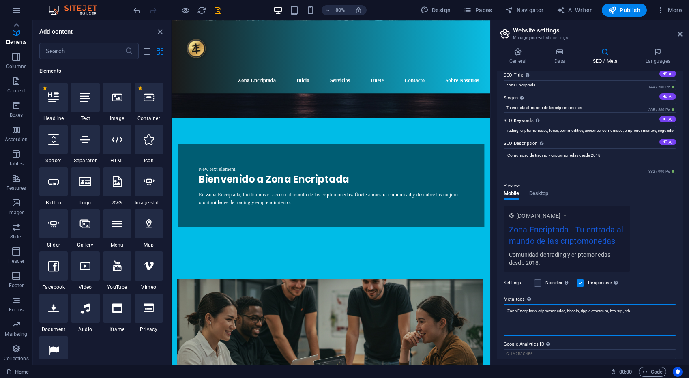
scroll to position [0, 0]
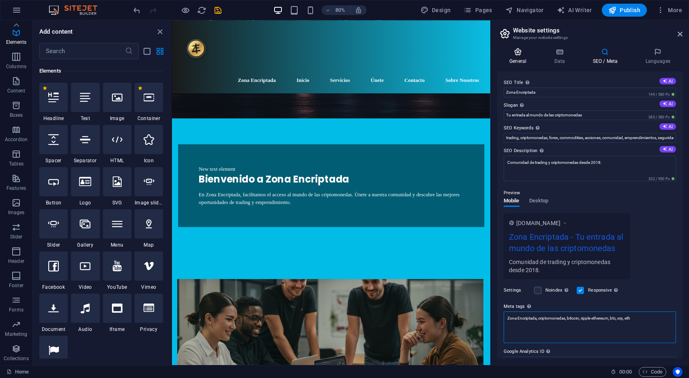
type textarea "Zona Encriptada, criptomonedas, bitcoin, ripple ethereum, btc, xrp, eth"
click at [521, 60] on body "[DOMAIN_NAME] Home Favorites Elements Columns Content Boxes Accordion Tables Fe…" at bounding box center [344, 189] width 689 height 378
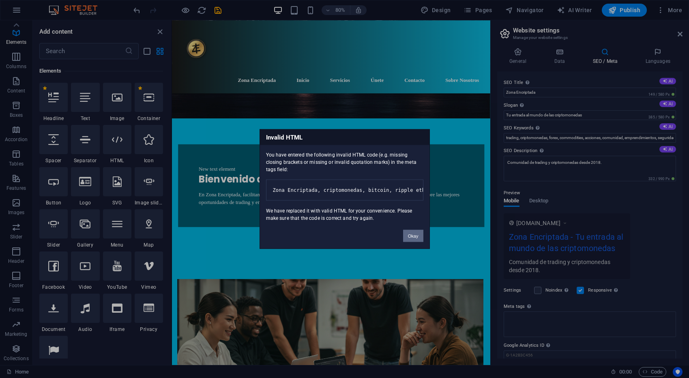
click at [409, 236] on button "Okay" at bounding box center [413, 236] width 20 height 12
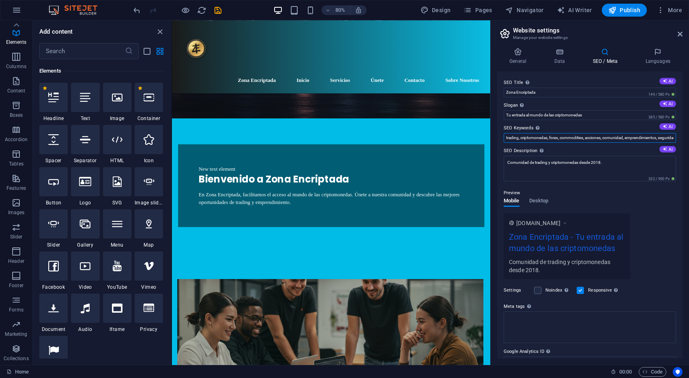
click at [520, 135] on input "trading, criptomonedas, forex, commodities, acciones, comunidad, emprendimiento…" at bounding box center [590, 138] width 172 height 10
click at [679, 31] on icon at bounding box center [680, 34] width 5 height 6
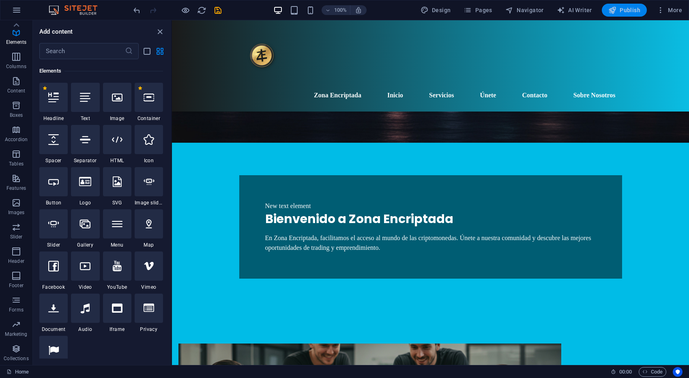
click at [623, 13] on span "Publish" at bounding box center [624, 10] width 32 height 8
checkbox input "false"
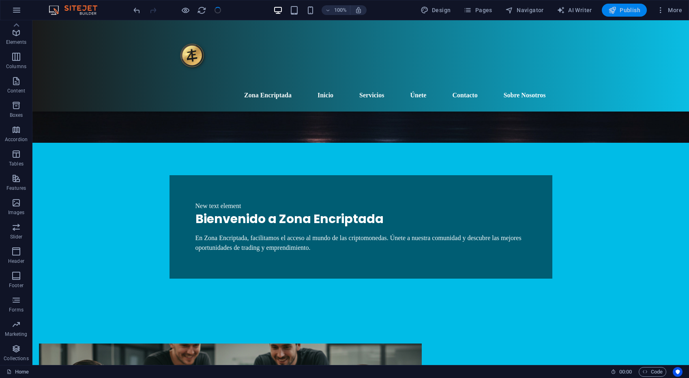
click at [616, 13] on icon "button" at bounding box center [612, 10] width 8 height 8
